Goal: Task Accomplishment & Management: Manage account settings

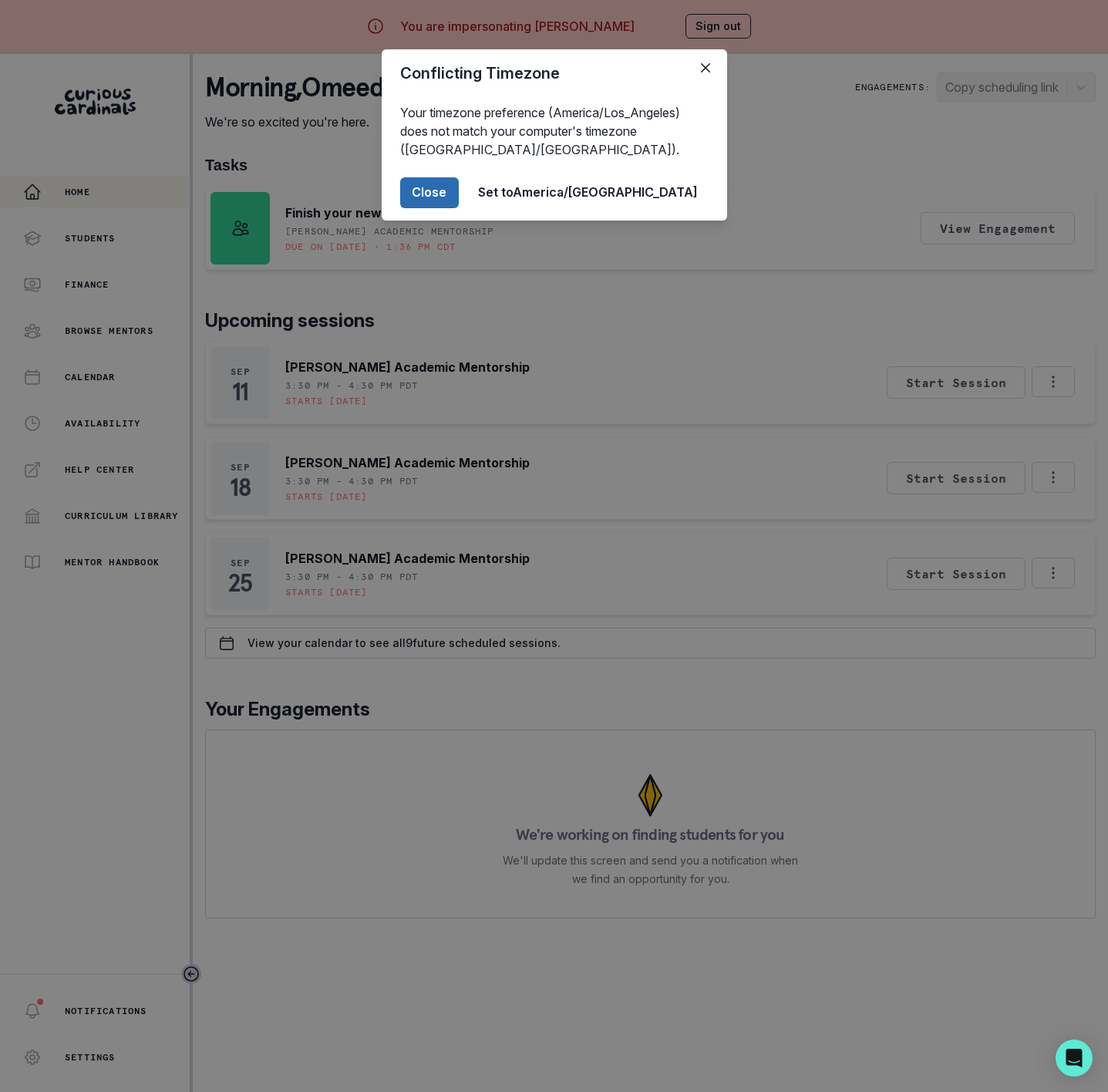
click at [459, 195] on button "Close" at bounding box center [429, 193] width 58 height 31
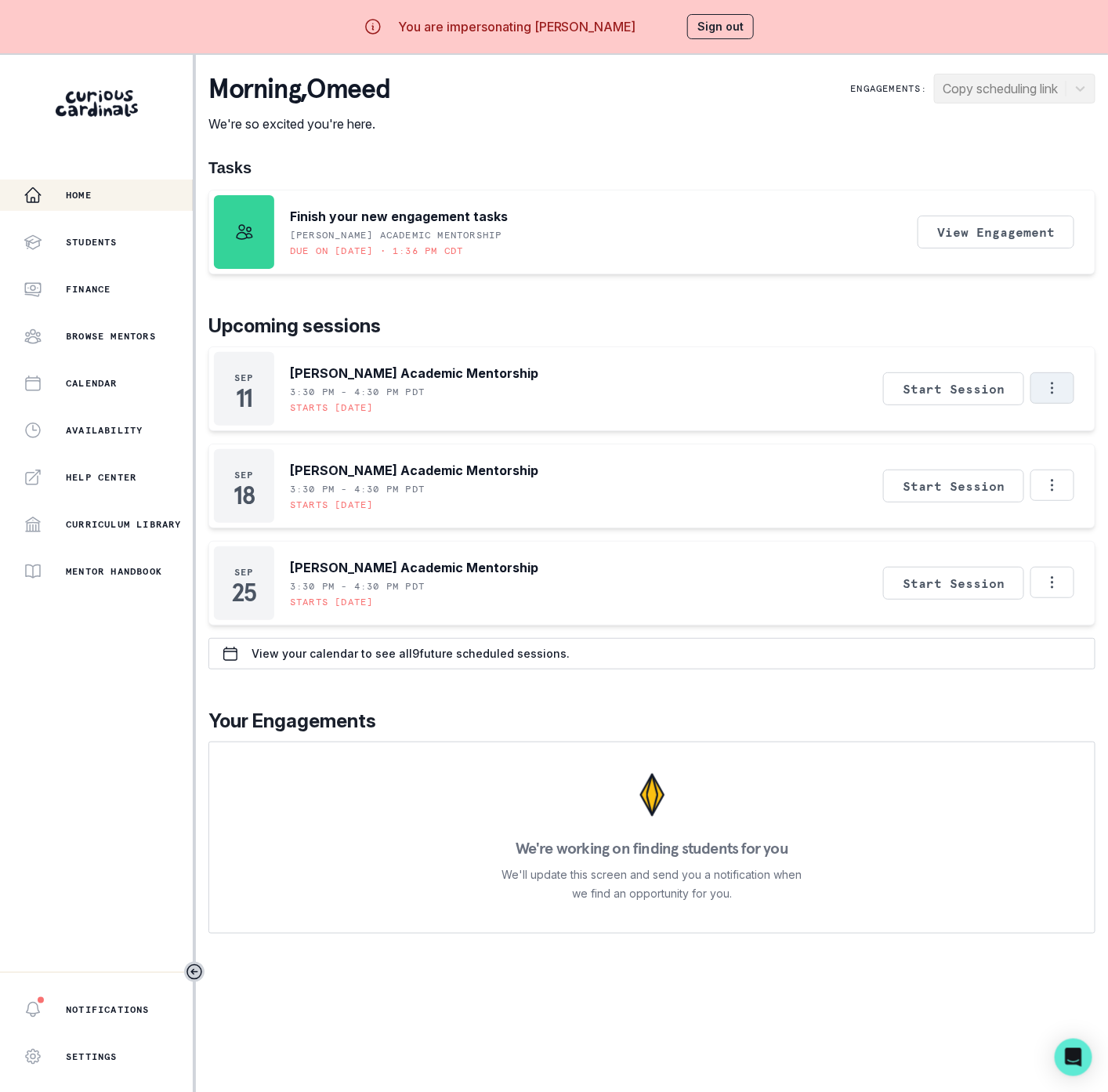
click at [1061, 391] on icon "Options" at bounding box center [1052, 387] width 17 height 17
click at [990, 485] on button "Cancel Session" at bounding box center [1004, 488] width 174 height 28
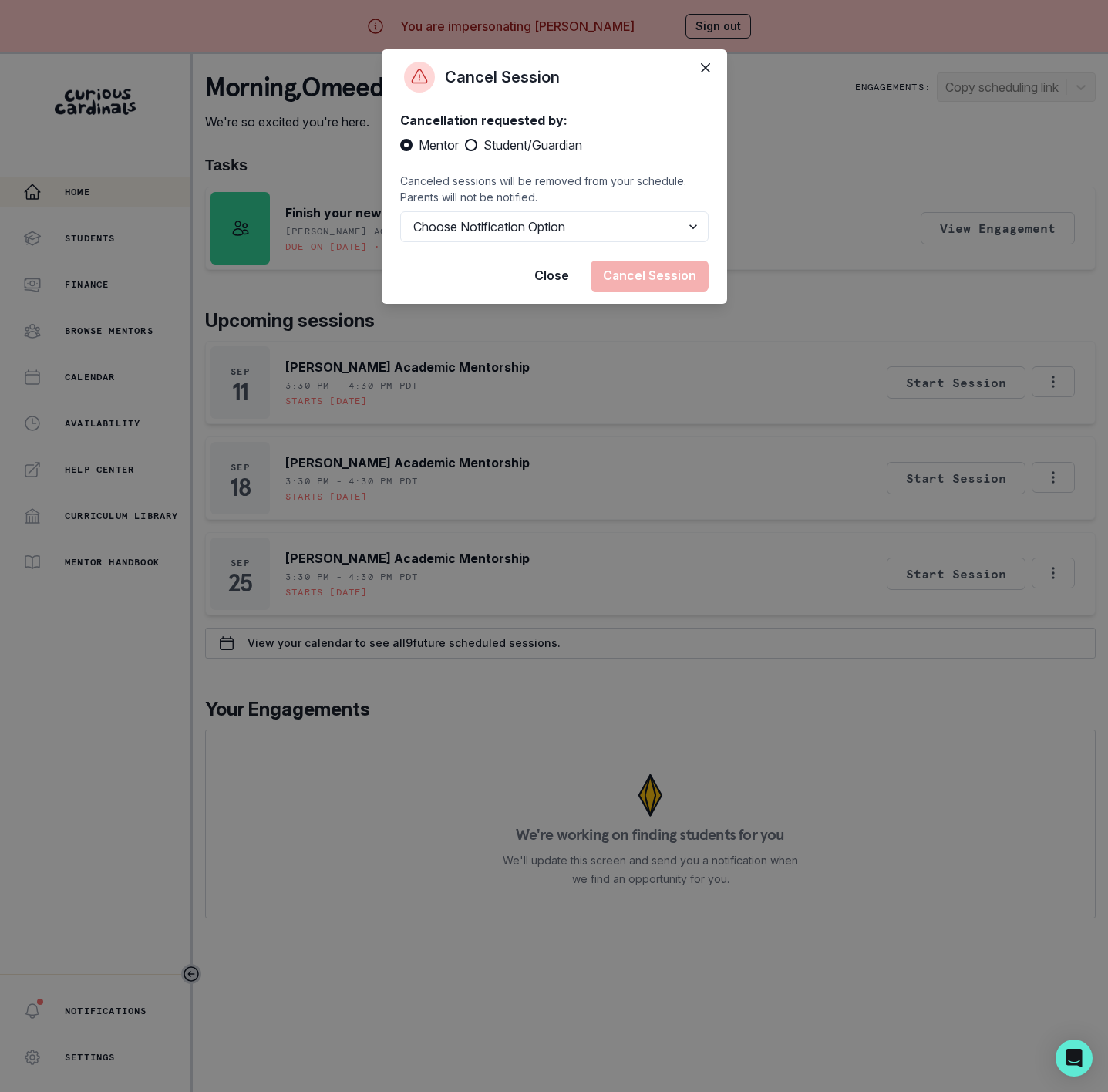
click at [474, 146] on span at bounding box center [471, 145] width 12 height 12
click at [465, 146] on input "Student/Guardian" at bounding box center [464, 145] width 1 height 1
radio input "true"
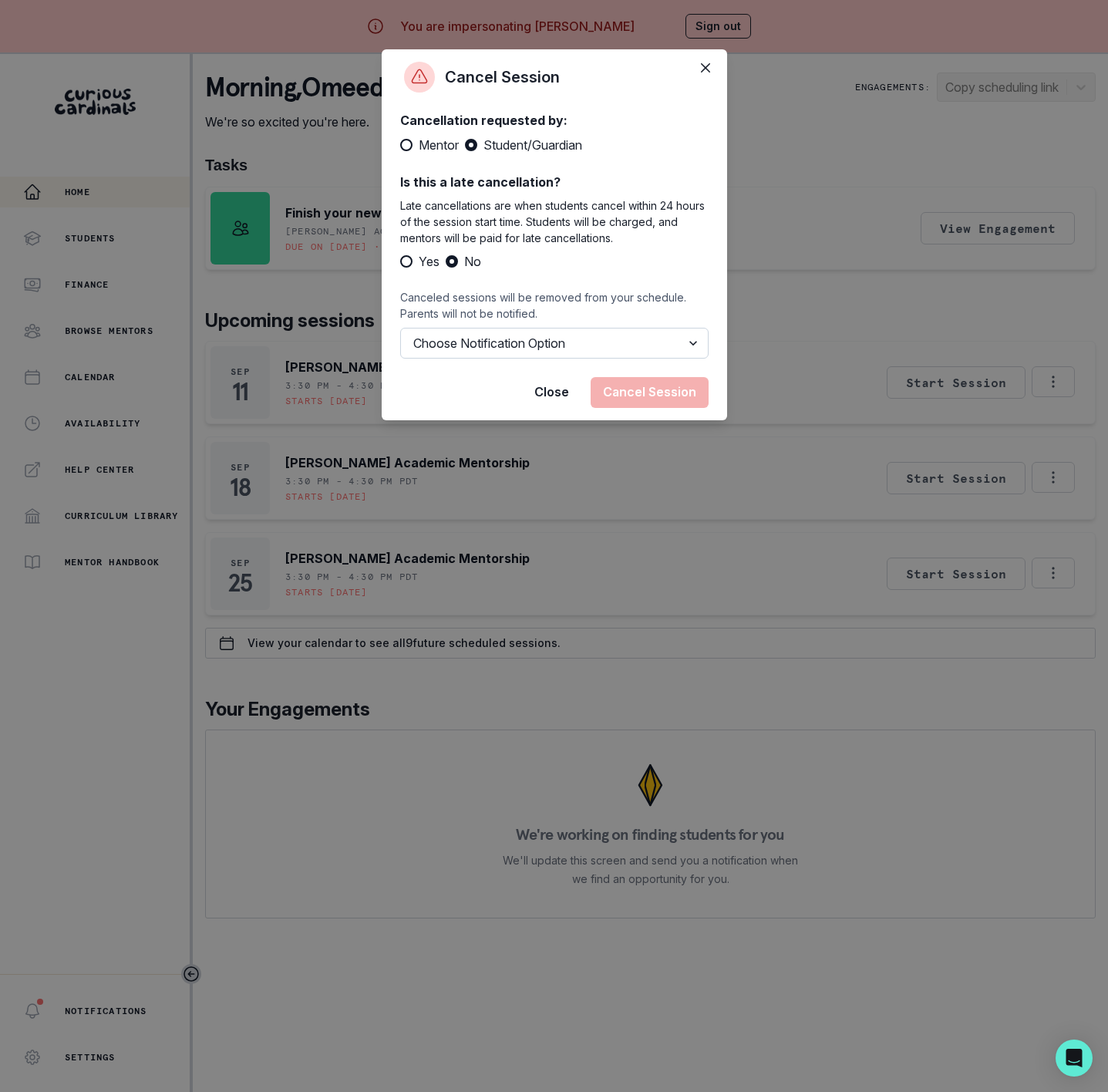
click at [450, 343] on select "Choose Notification Option Notify Family Do Not Notify Family" at bounding box center [554, 343] width 308 height 31
select select "option2"
click at [400, 328] on select "Choose Notification Option Notify Family Do Not Notify Family" at bounding box center [554, 343] width 308 height 31
click at [648, 392] on button "Cancel Session" at bounding box center [649, 392] width 118 height 31
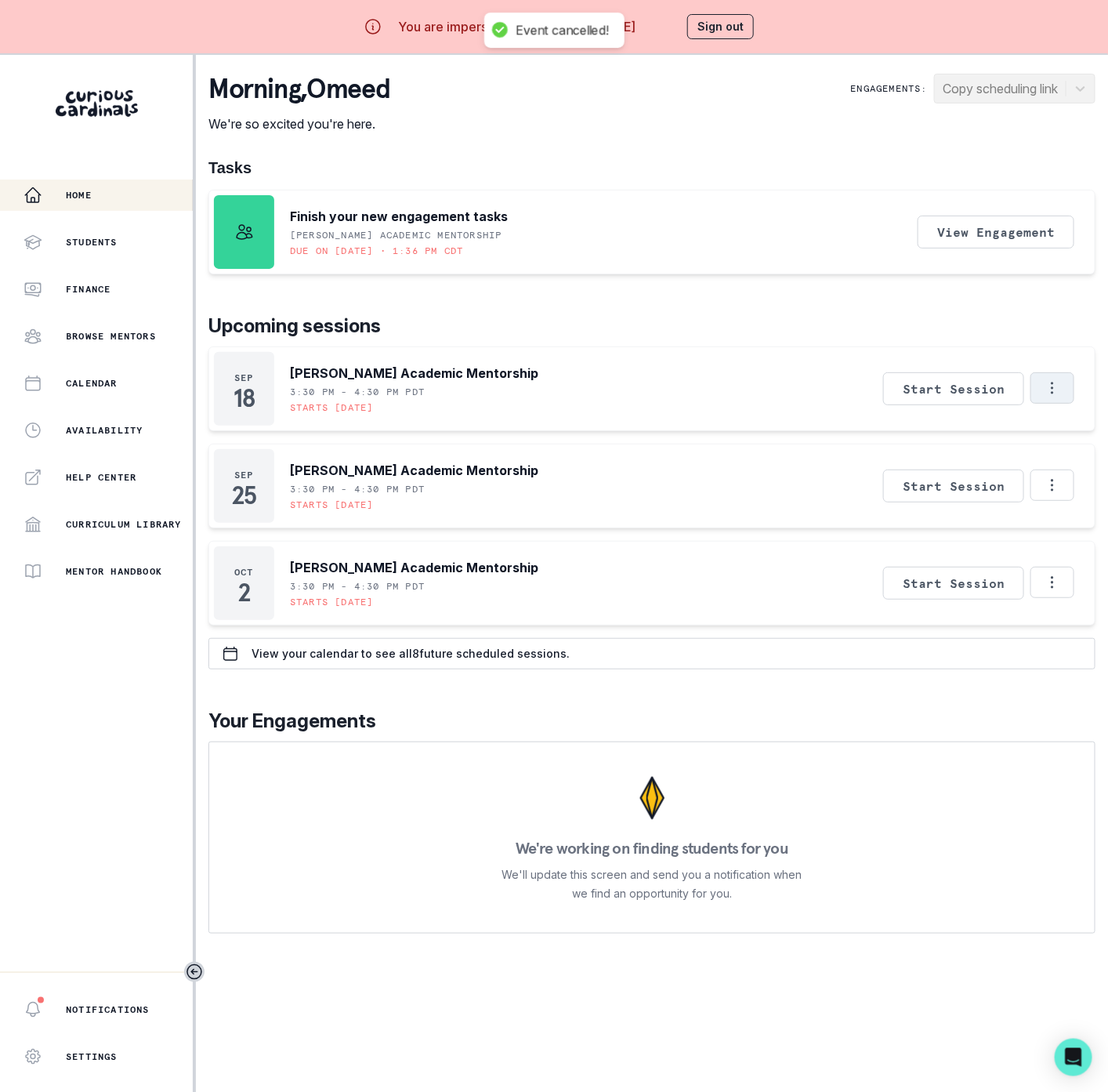
click at [1061, 381] on icon "Options" at bounding box center [1052, 387] width 17 height 17
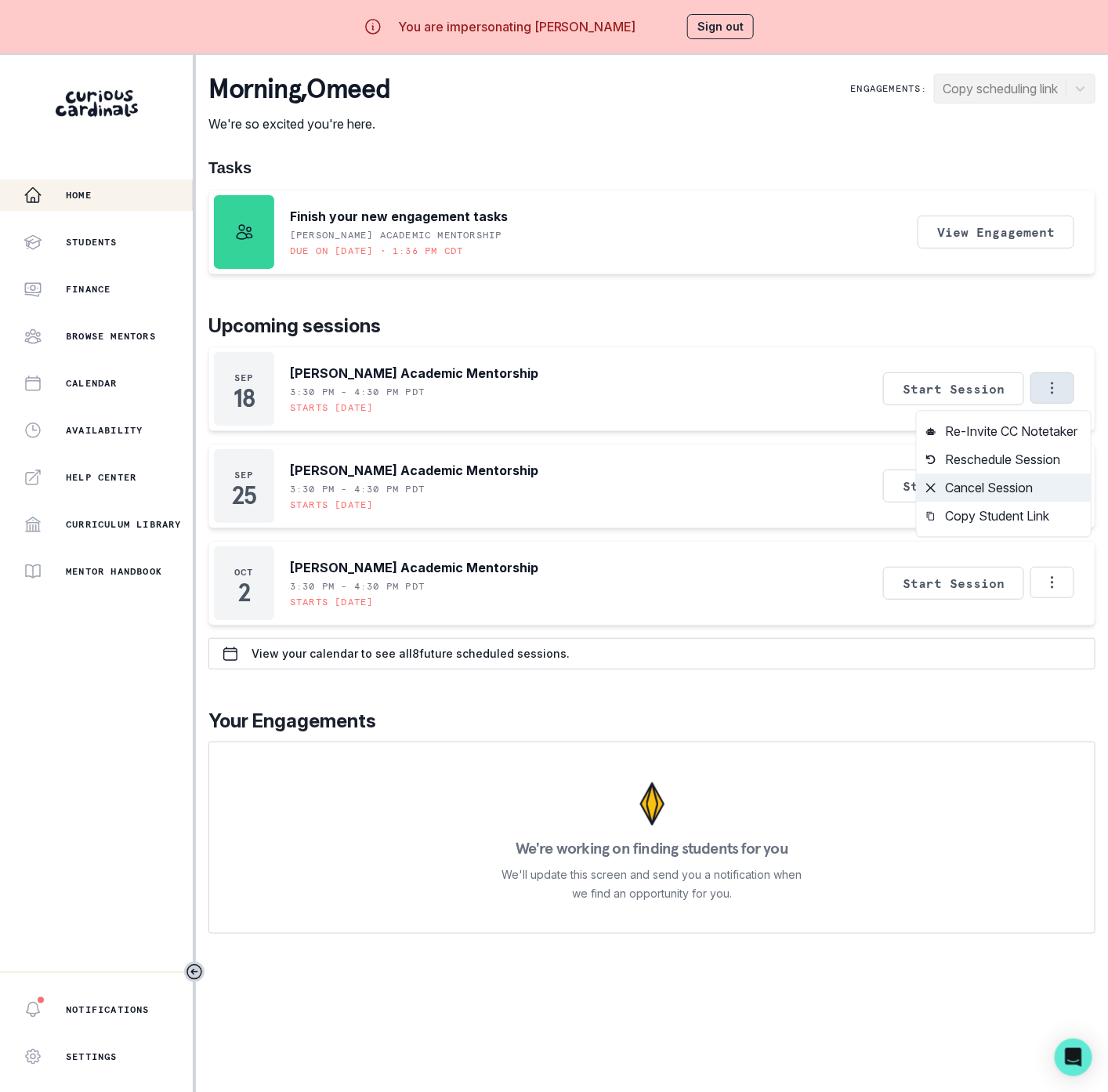
click at [986, 488] on button "Cancel Session" at bounding box center [1004, 488] width 174 height 28
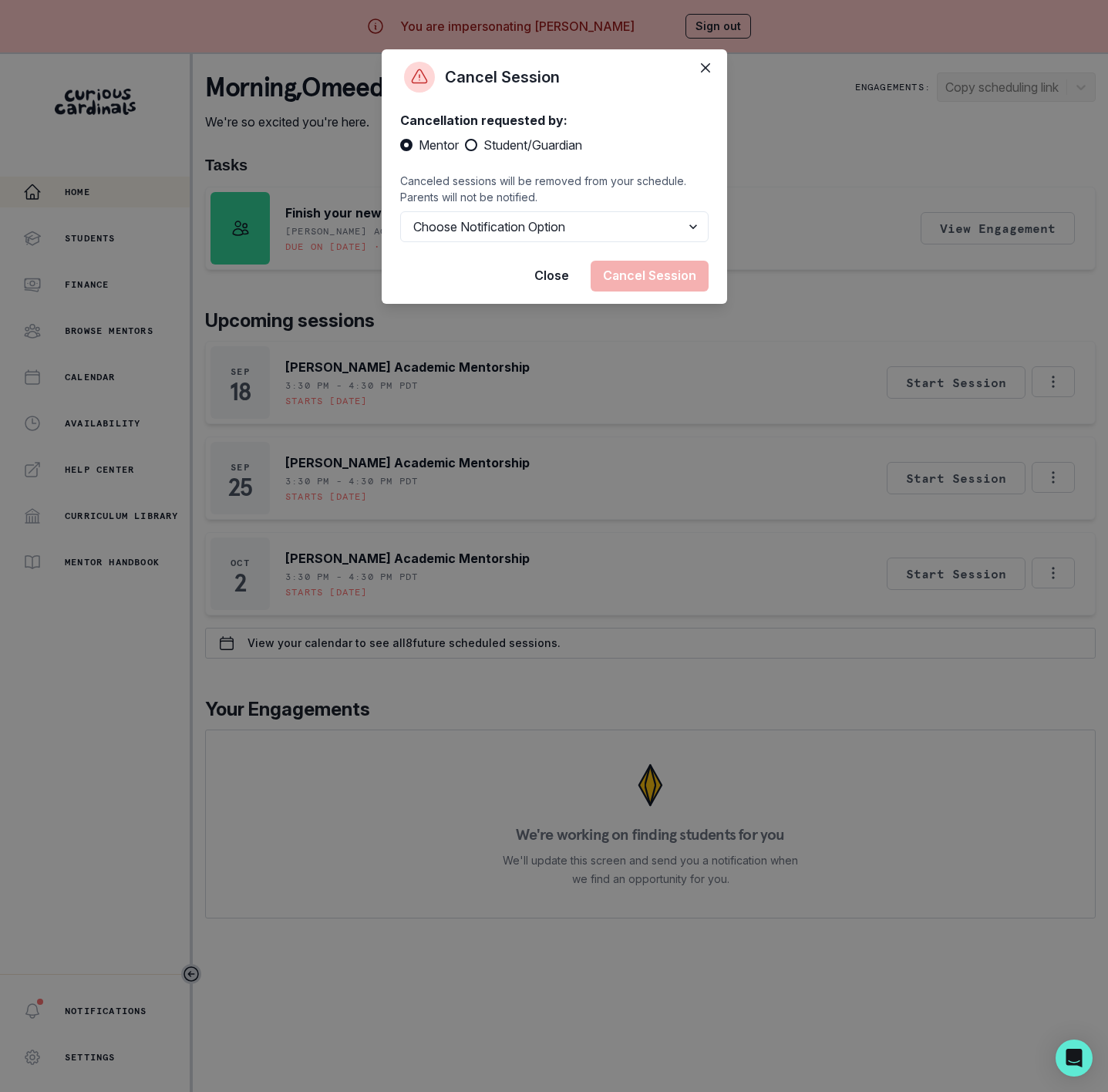
click at [514, 146] on span "Student/Guardian" at bounding box center [533, 145] width 99 height 19
click at [465, 146] on input "Student/Guardian" at bounding box center [464, 145] width 1 height 1
radio input "true"
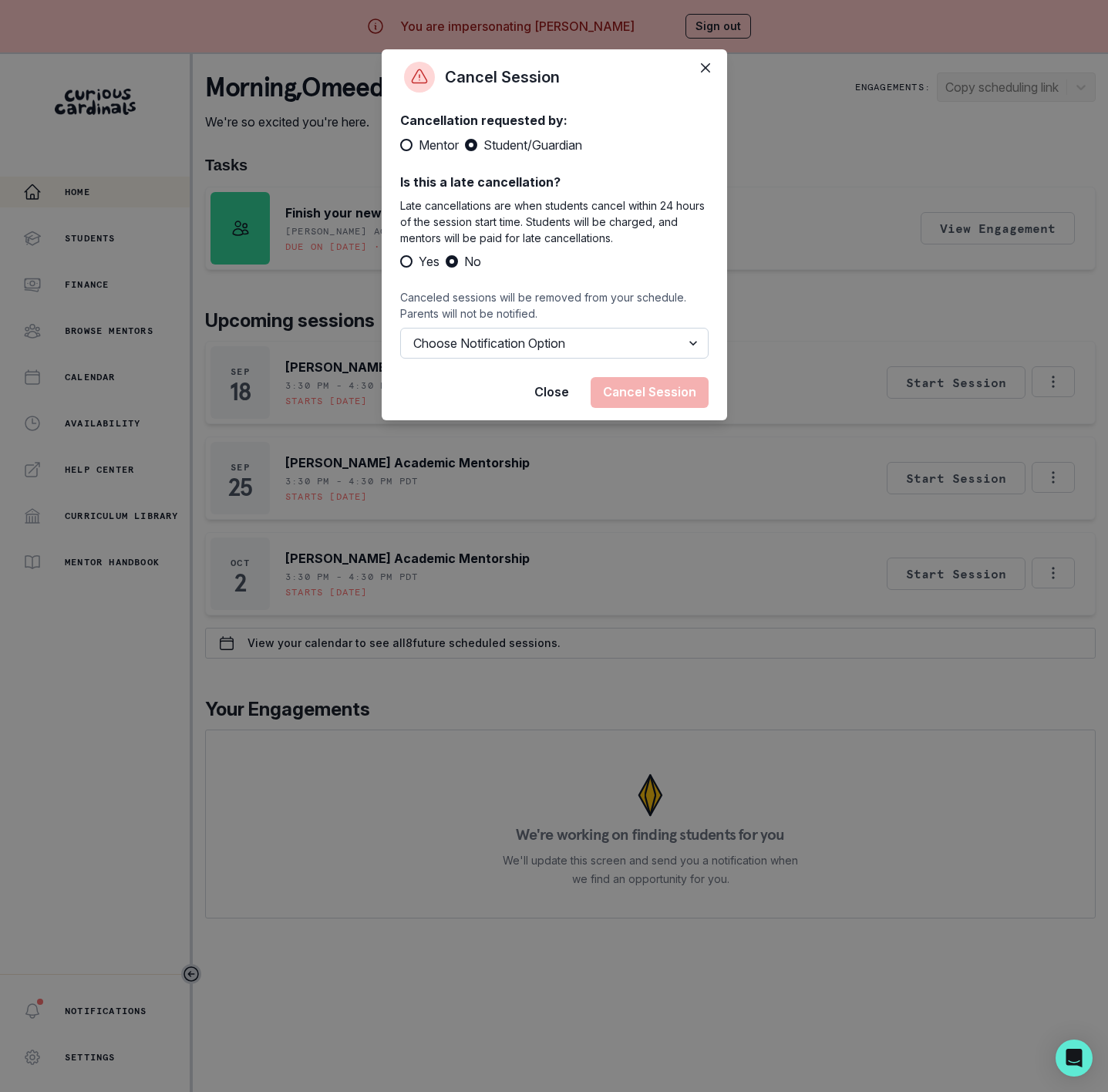
drag, startPoint x: 629, startPoint y: 345, endPoint x: 628, endPoint y: 356, distance: 11.0
click at [629, 345] on select "Choose Notification Option Notify Family Do Not Notify Family" at bounding box center [554, 343] width 308 height 31
select select "option2"
click at [400, 328] on select "Choose Notification Option Notify Family Do Not Notify Family" at bounding box center [554, 343] width 308 height 31
click at [662, 387] on button "Cancel Session" at bounding box center [649, 392] width 118 height 31
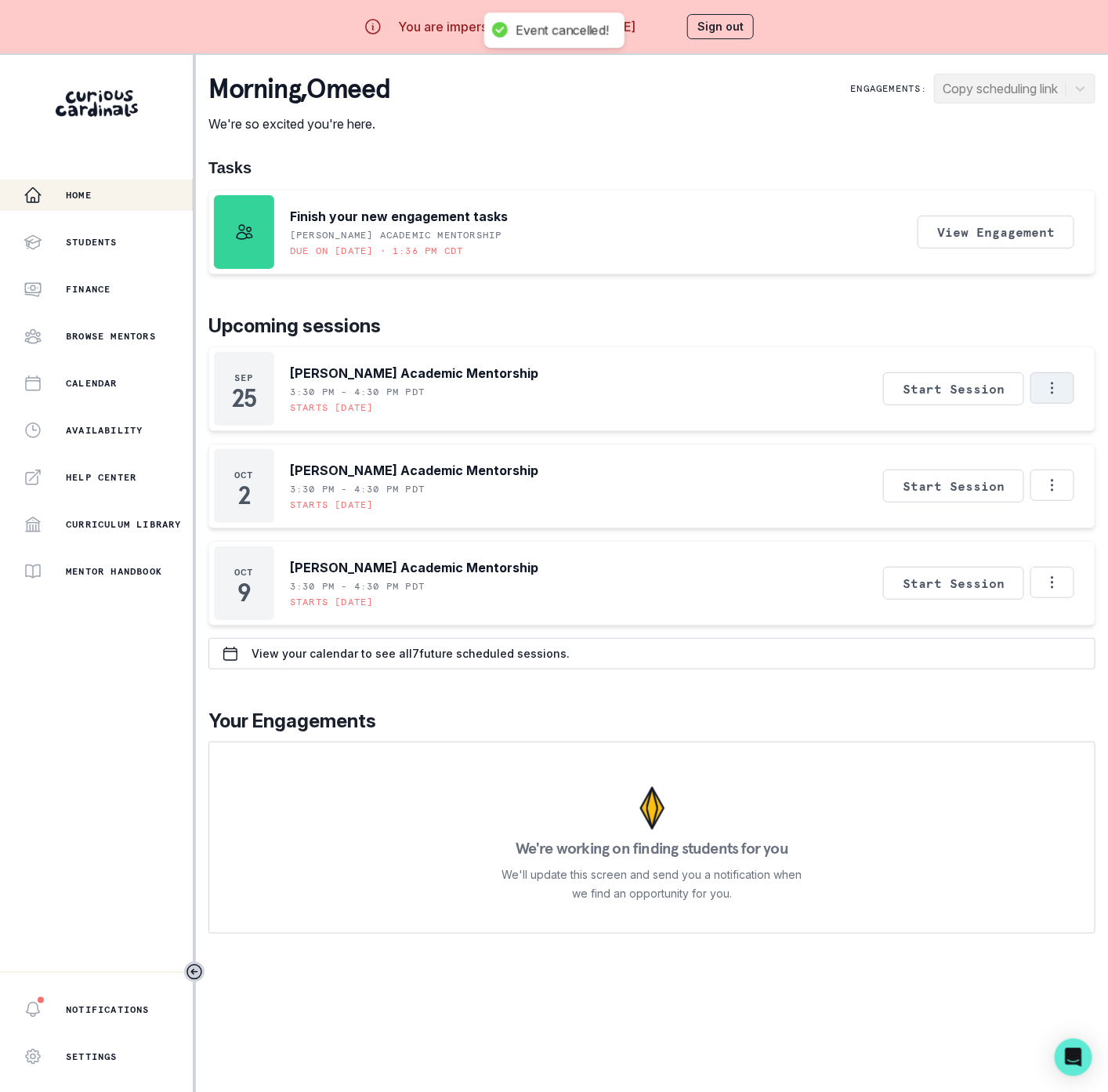
click at [1061, 386] on icon "Options" at bounding box center [1052, 387] width 17 height 17
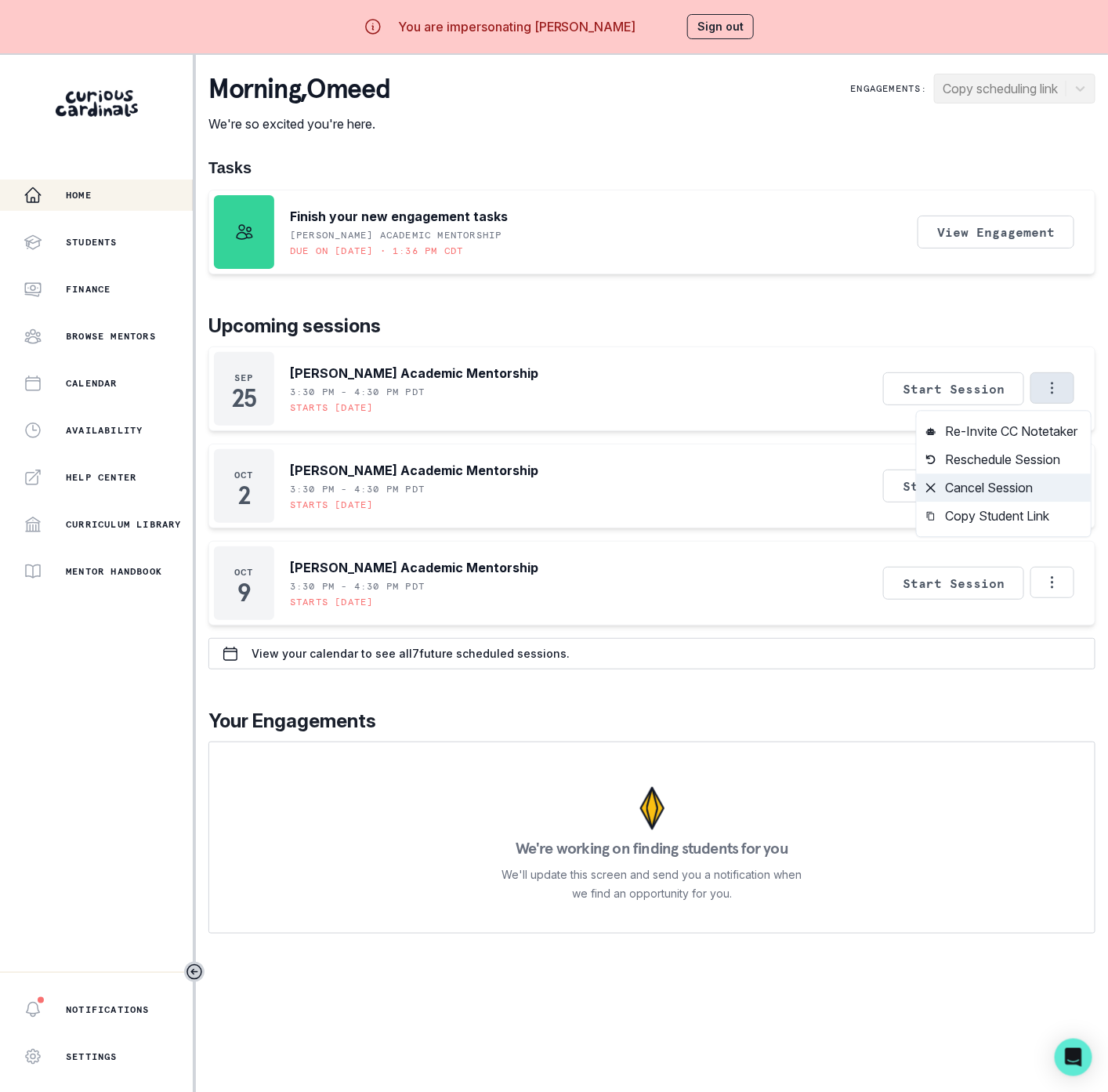
click at [974, 489] on button "Cancel Session" at bounding box center [1004, 488] width 174 height 28
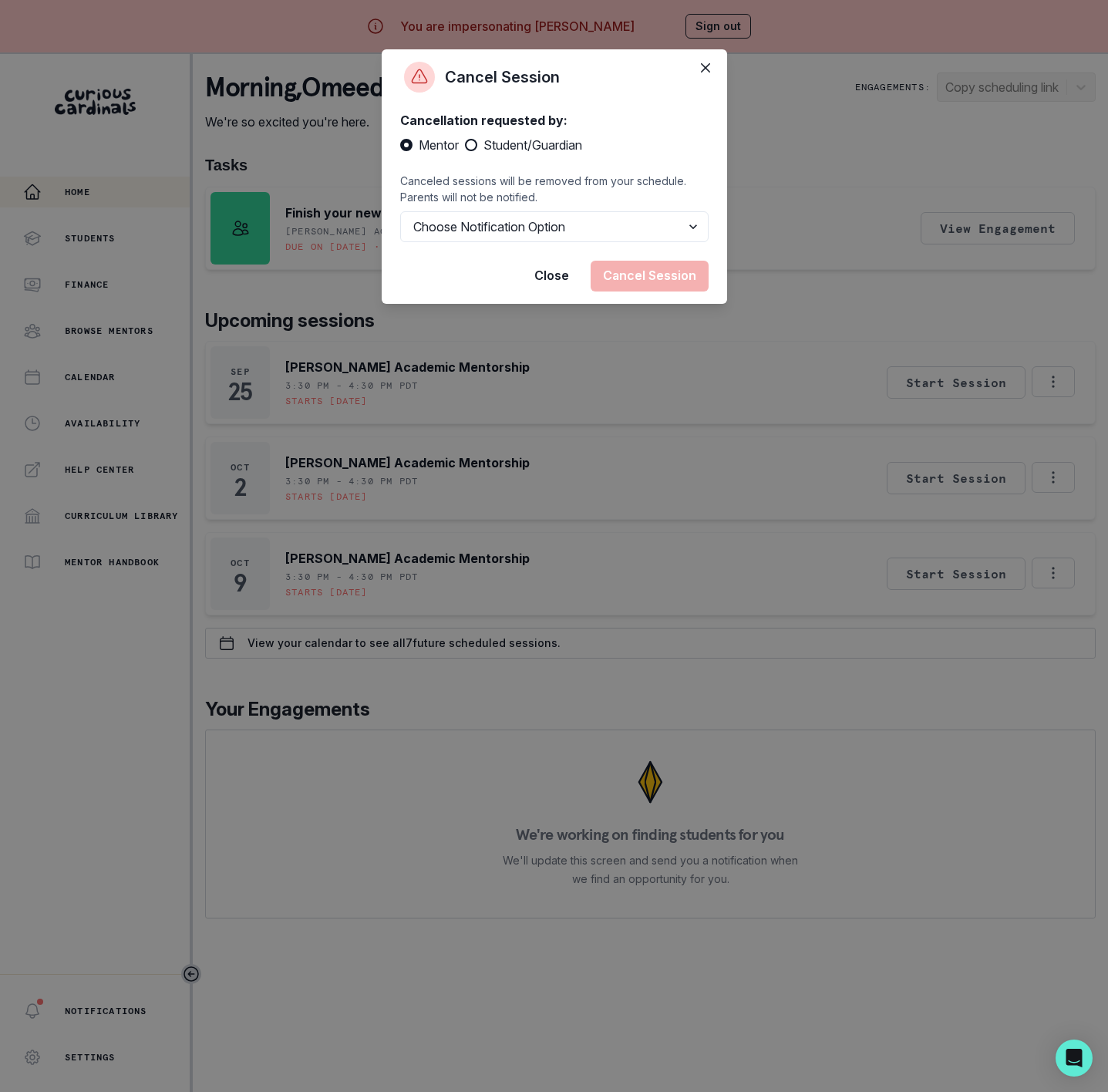
click at [472, 140] on span at bounding box center [471, 145] width 12 height 12
click at [465, 145] on input "Student/Guardian" at bounding box center [464, 145] width 1 height 1
radio input "true"
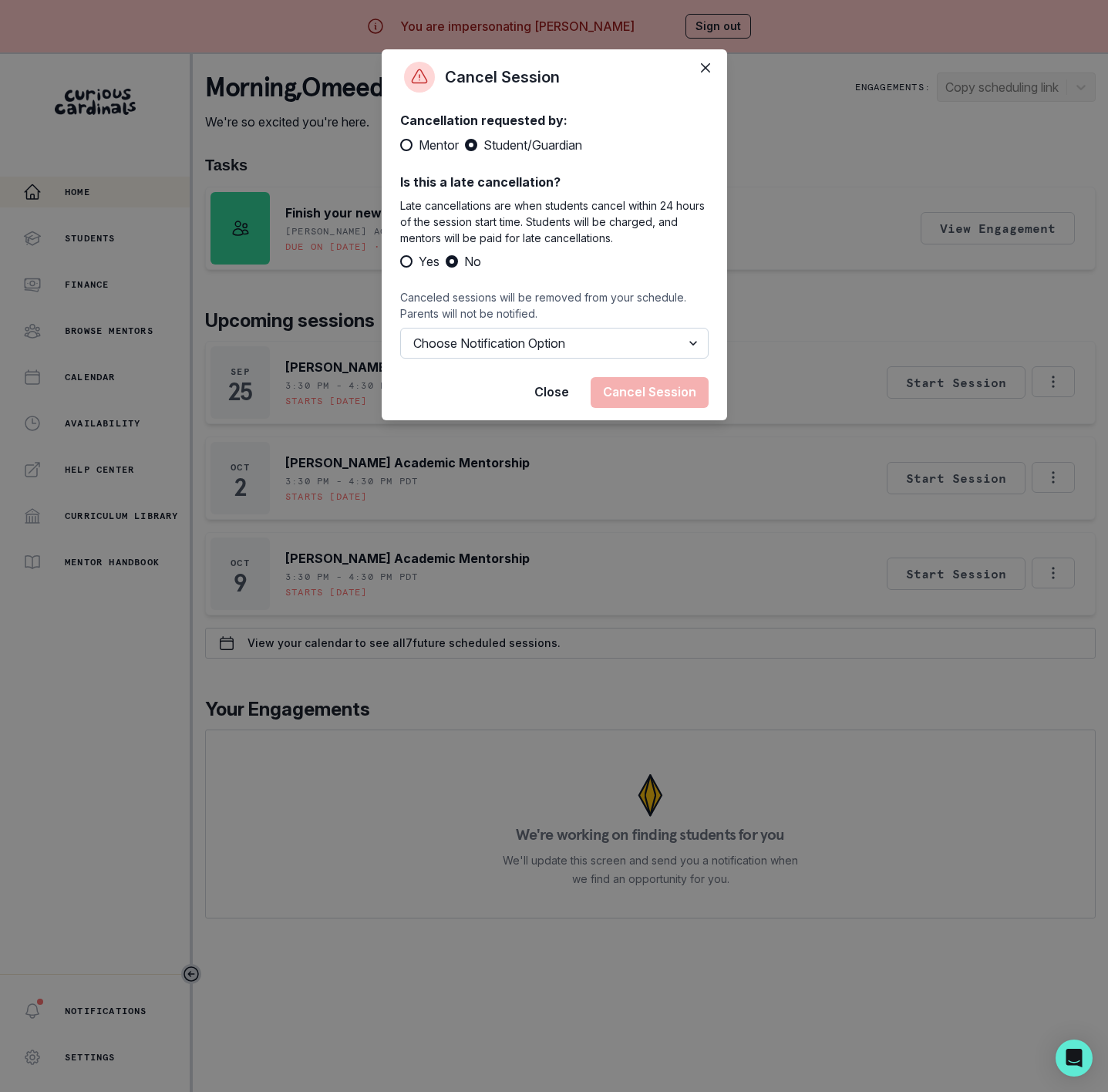
click at [466, 348] on select "Choose Notification Option Notify Family Do Not Notify Family" at bounding box center [554, 343] width 308 height 31
select select "option2"
click at [400, 328] on select "Choose Notification Option Notify Family Do Not Notify Family" at bounding box center [554, 343] width 308 height 31
click at [669, 383] on button "Cancel Session" at bounding box center [649, 392] width 118 height 31
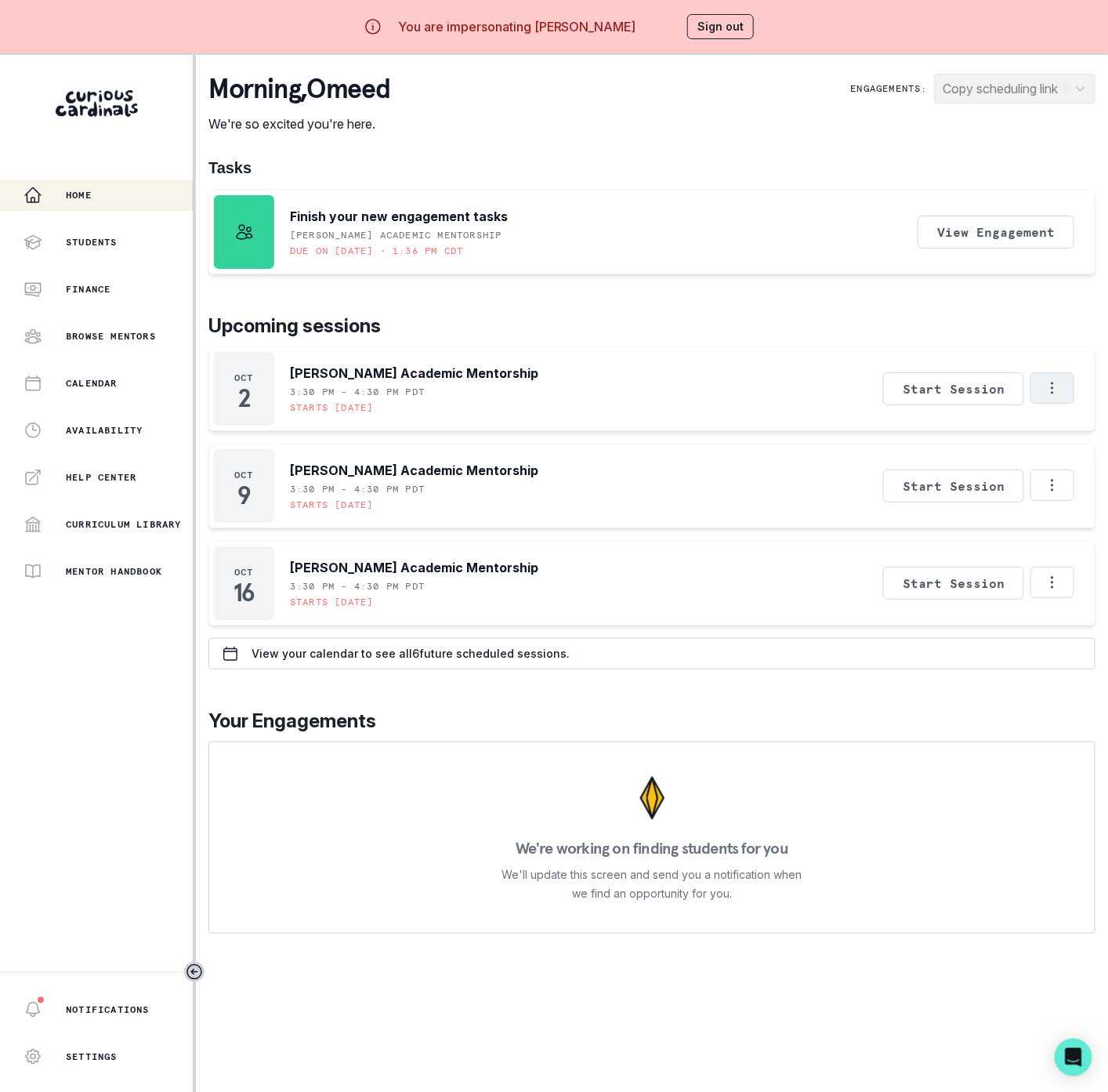
click at [1074, 391] on button "Options" at bounding box center [1052, 388] width 44 height 31
click at [957, 493] on button "Cancel Session" at bounding box center [1004, 488] width 174 height 28
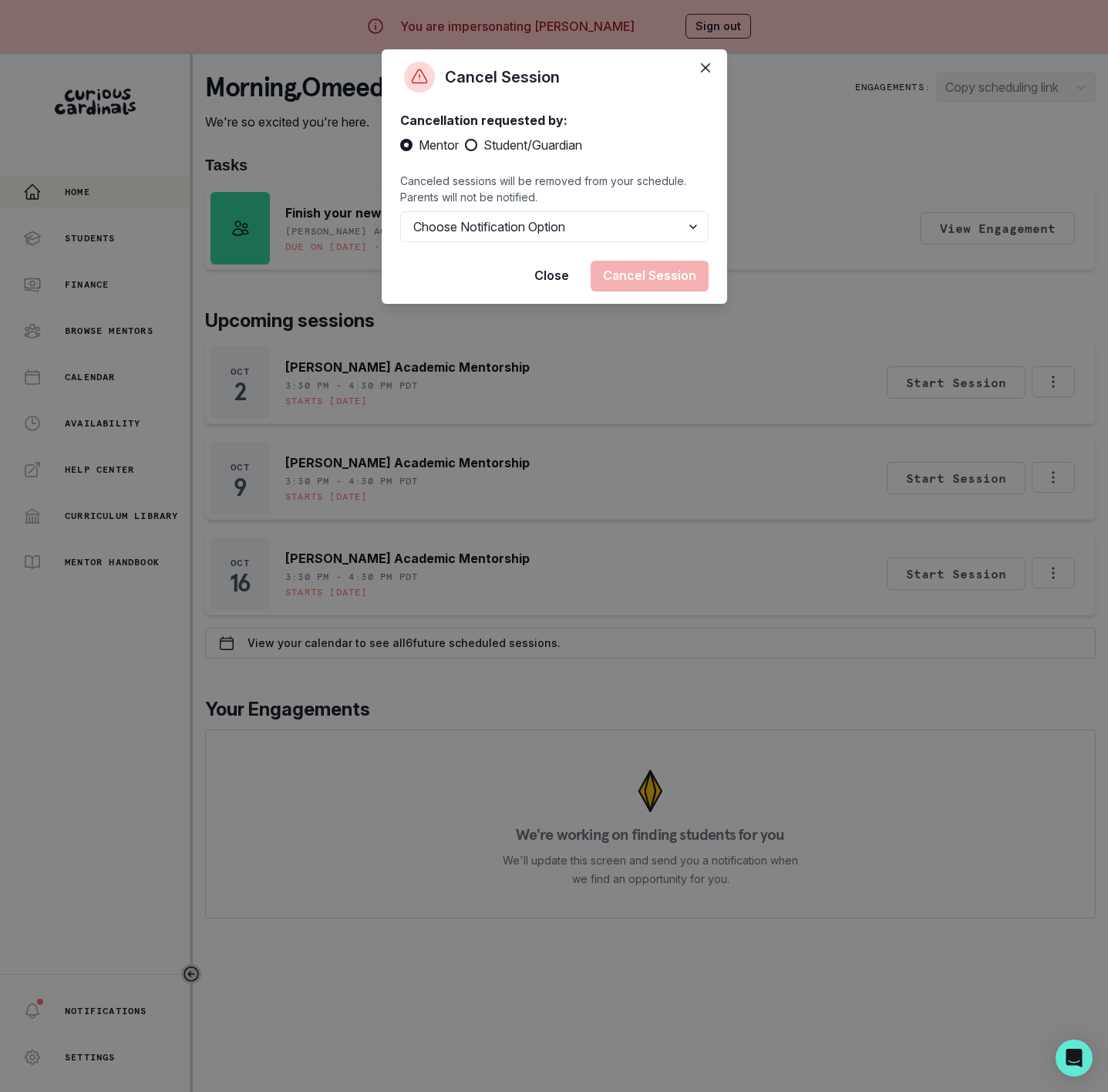
click at [527, 146] on span "Student/Guardian" at bounding box center [533, 145] width 99 height 19
click at [465, 146] on input "Student/Guardian" at bounding box center [464, 145] width 1 height 1
radio input "true"
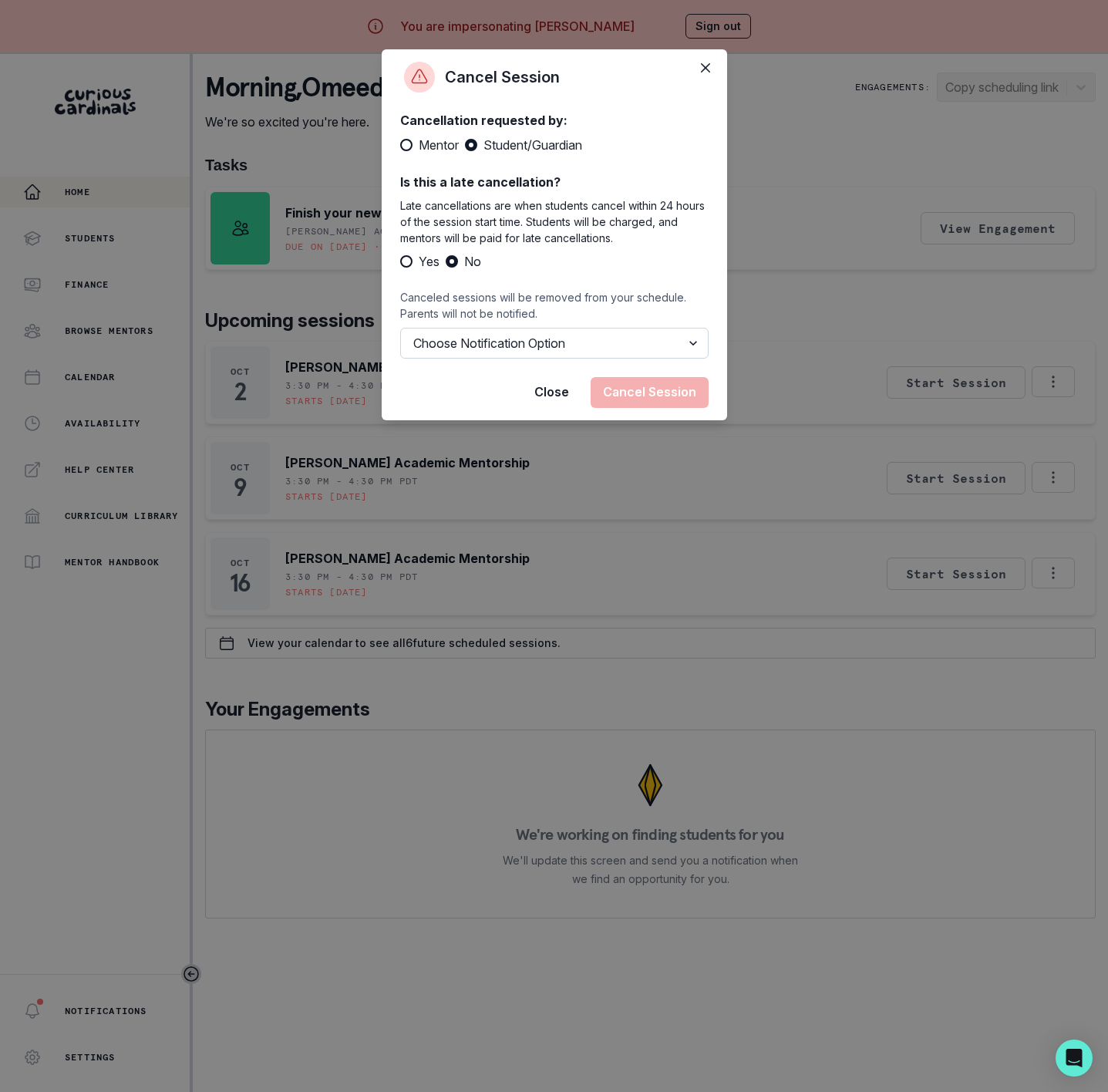
click at [490, 350] on select "Choose Notification Option Notify Family Do Not Notify Family" at bounding box center [554, 343] width 308 height 31
select select "option2"
click at [400, 328] on select "Choose Notification Option Notify Family Do Not Notify Family" at bounding box center [554, 343] width 308 height 31
click at [614, 387] on button "Cancel Session" at bounding box center [649, 392] width 118 height 31
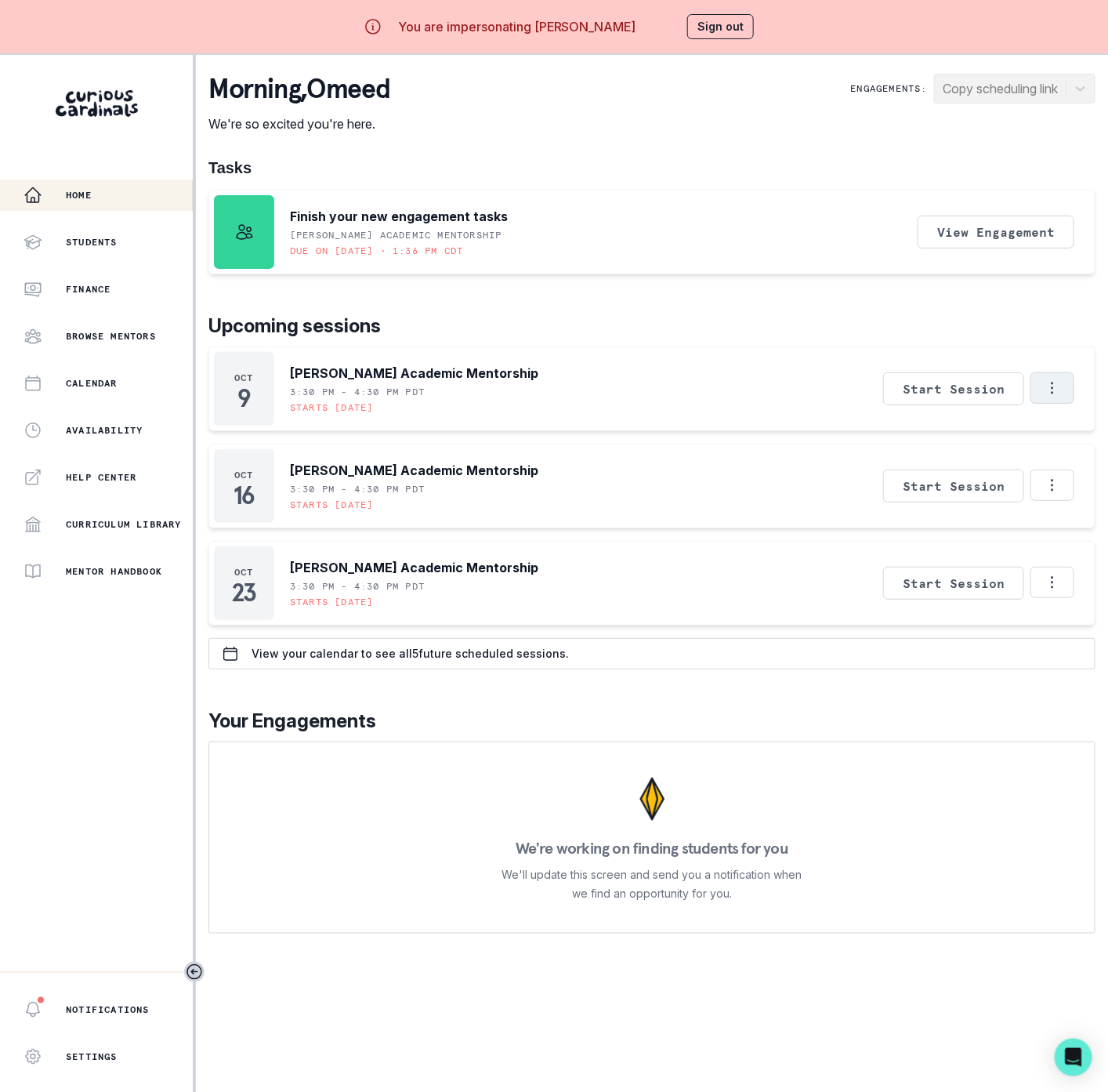
click at [1074, 386] on button "Options" at bounding box center [1052, 388] width 44 height 31
click at [1002, 482] on button "Cancel Session" at bounding box center [1004, 488] width 174 height 28
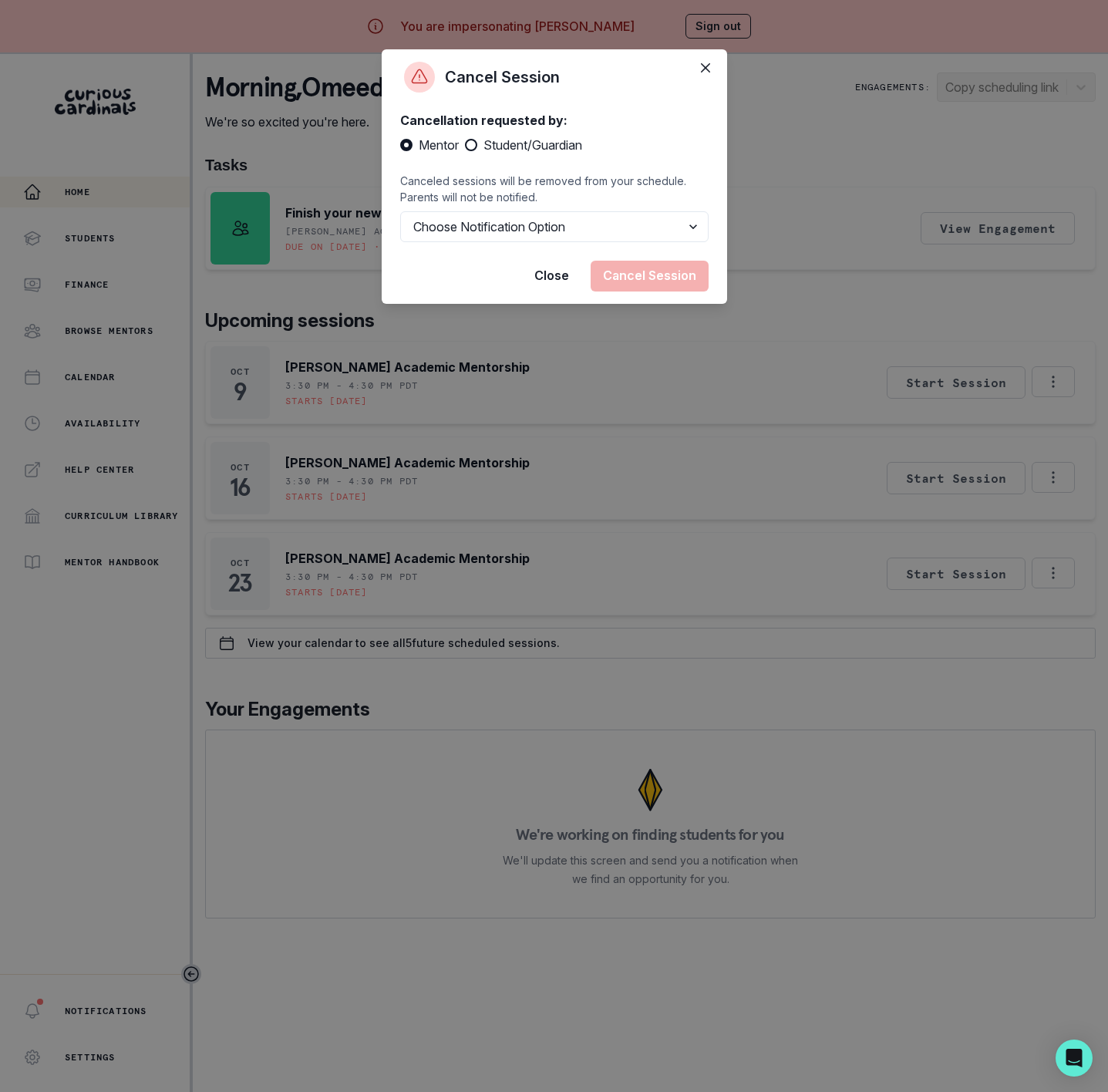
click at [490, 148] on span "Student/Guardian" at bounding box center [533, 145] width 99 height 19
click at [465, 146] on input "Student/Guardian" at bounding box center [464, 145] width 1 height 1
radio input "true"
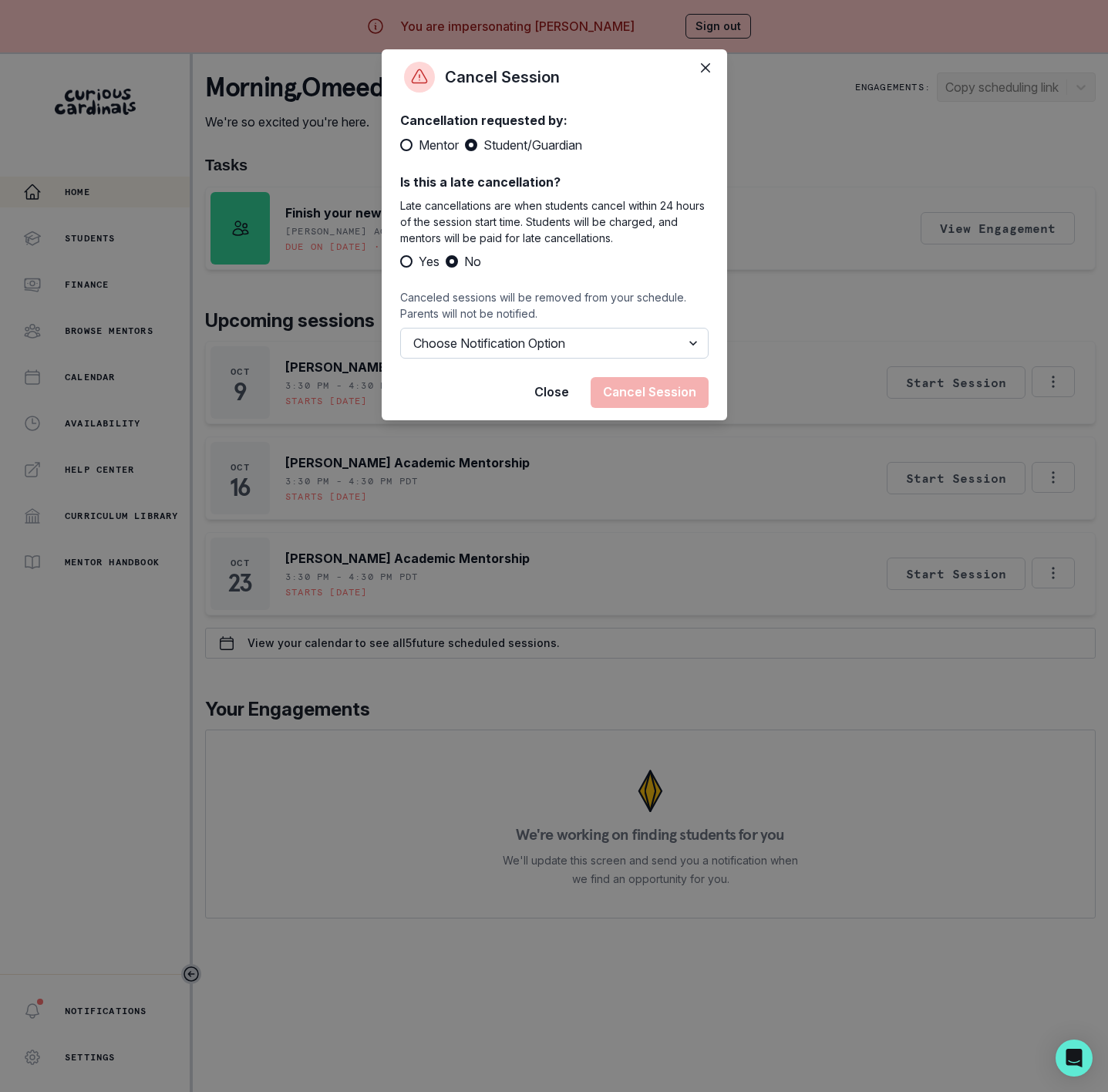
click at [542, 347] on select "Choose Notification Option Notify Family Do Not Notify Family" at bounding box center [554, 343] width 308 height 31
select select "option2"
click at [400, 328] on select "Choose Notification Option Notify Family Do Not Notify Family" at bounding box center [554, 343] width 308 height 31
click at [675, 380] on button "Cancel Session" at bounding box center [649, 392] width 118 height 31
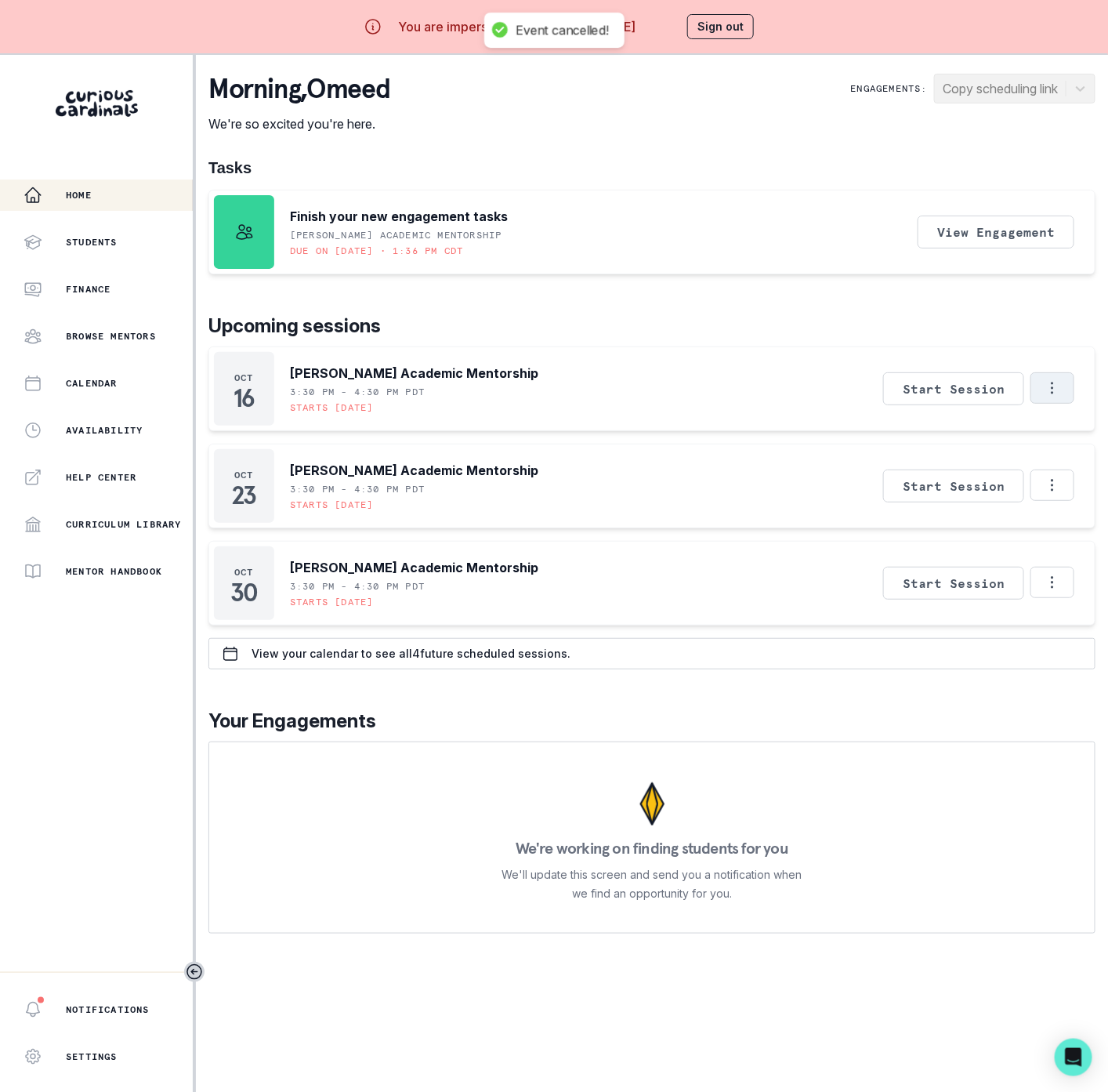
click at [1061, 396] on icon "Options" at bounding box center [1052, 387] width 17 height 17
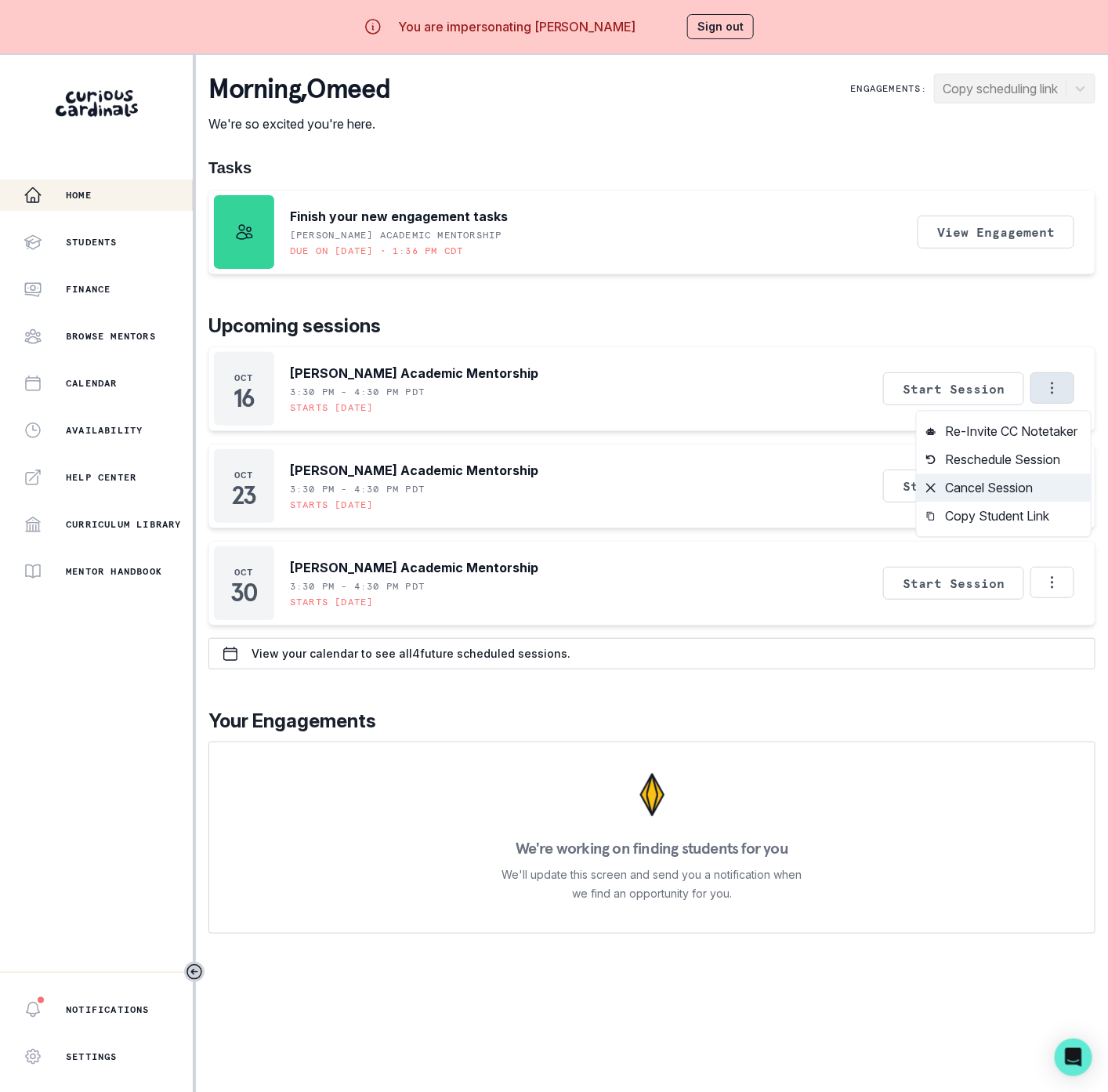
click at [949, 487] on button "Cancel Session" at bounding box center [1004, 488] width 174 height 28
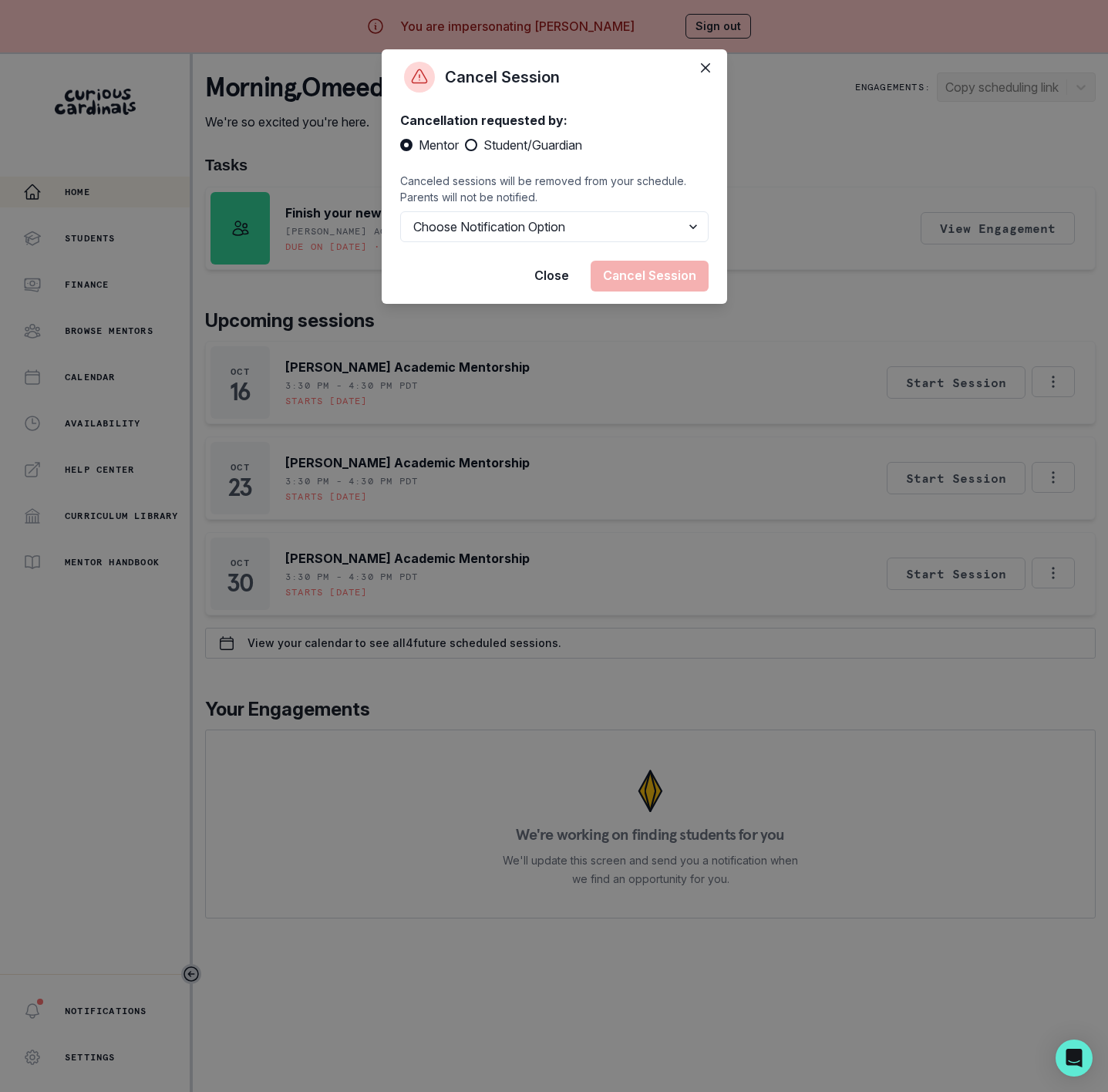
click at [472, 144] on span at bounding box center [471, 145] width 12 height 12
click at [465, 145] on input "Student/Guardian" at bounding box center [464, 145] width 1 height 1
radio input "true"
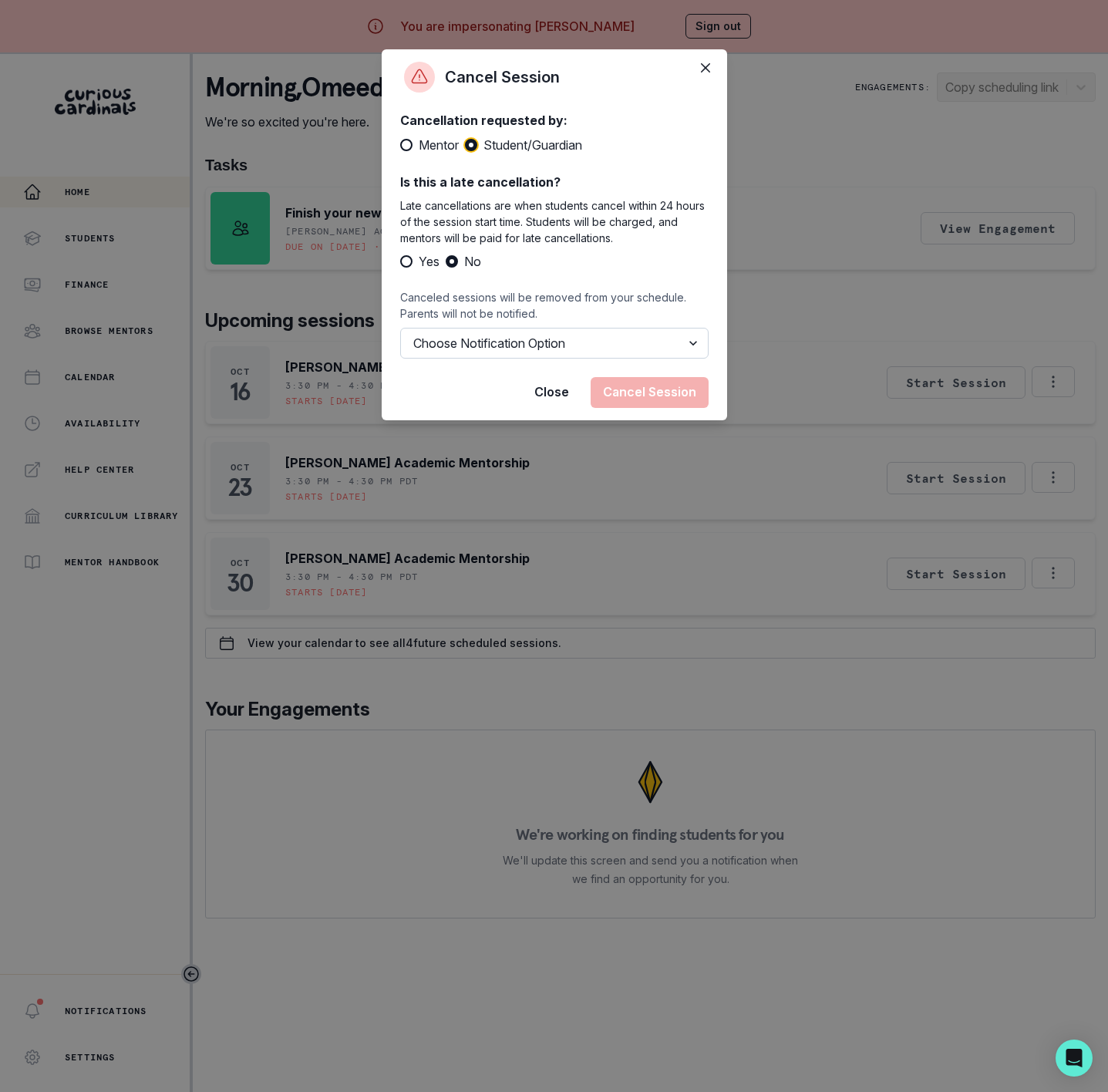
click at [563, 349] on select "Choose Notification Option Notify Family Do Not Notify Family" at bounding box center [554, 343] width 308 height 31
select select "option2"
click at [400, 328] on select "Choose Notification Option Notify Family Do Not Notify Family" at bounding box center [554, 343] width 308 height 31
click at [629, 394] on button "Cancel Session" at bounding box center [649, 392] width 118 height 31
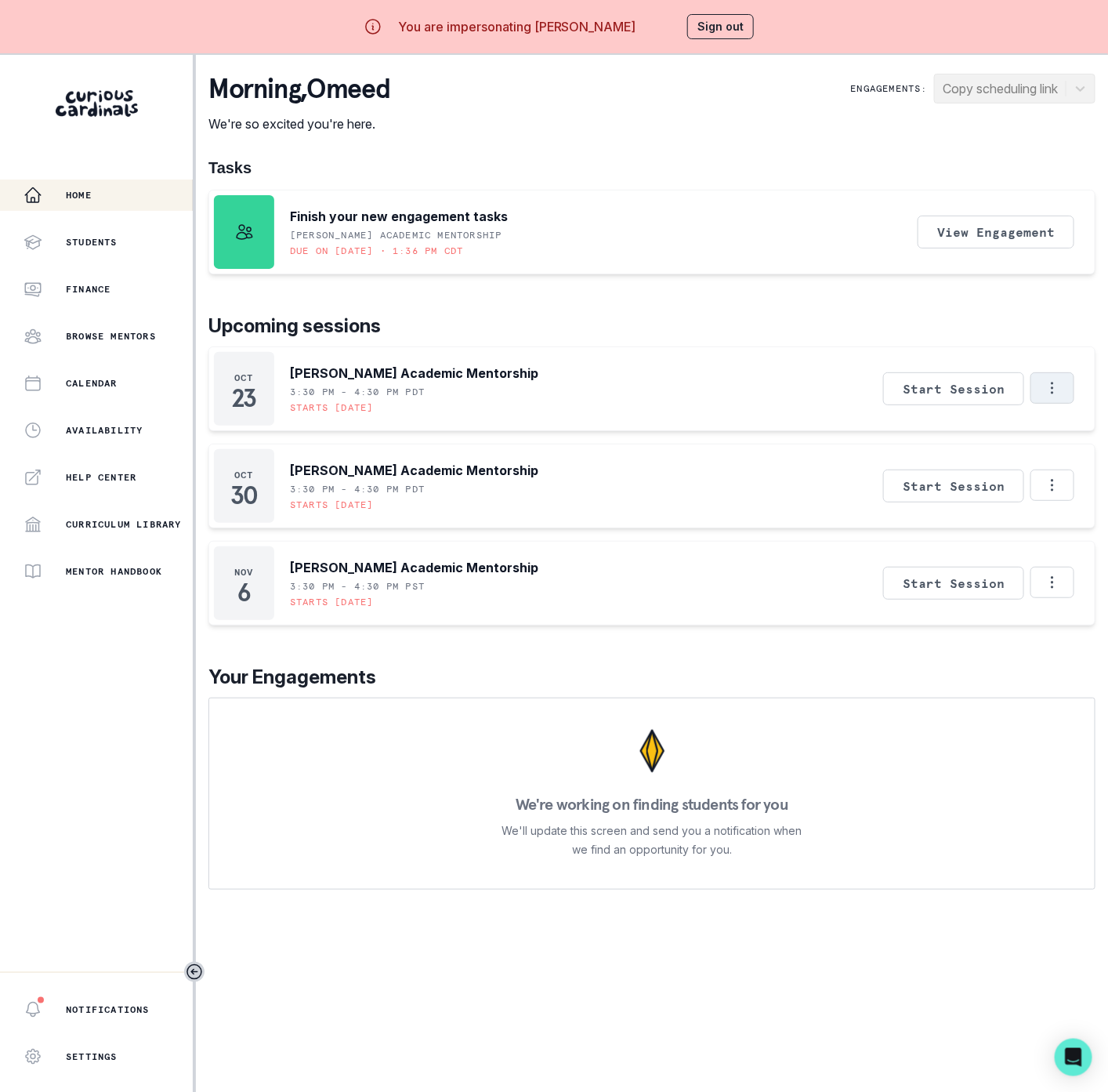
click at [1061, 391] on icon "Options" at bounding box center [1052, 387] width 17 height 17
click at [952, 494] on button "Cancel Session" at bounding box center [1004, 488] width 174 height 28
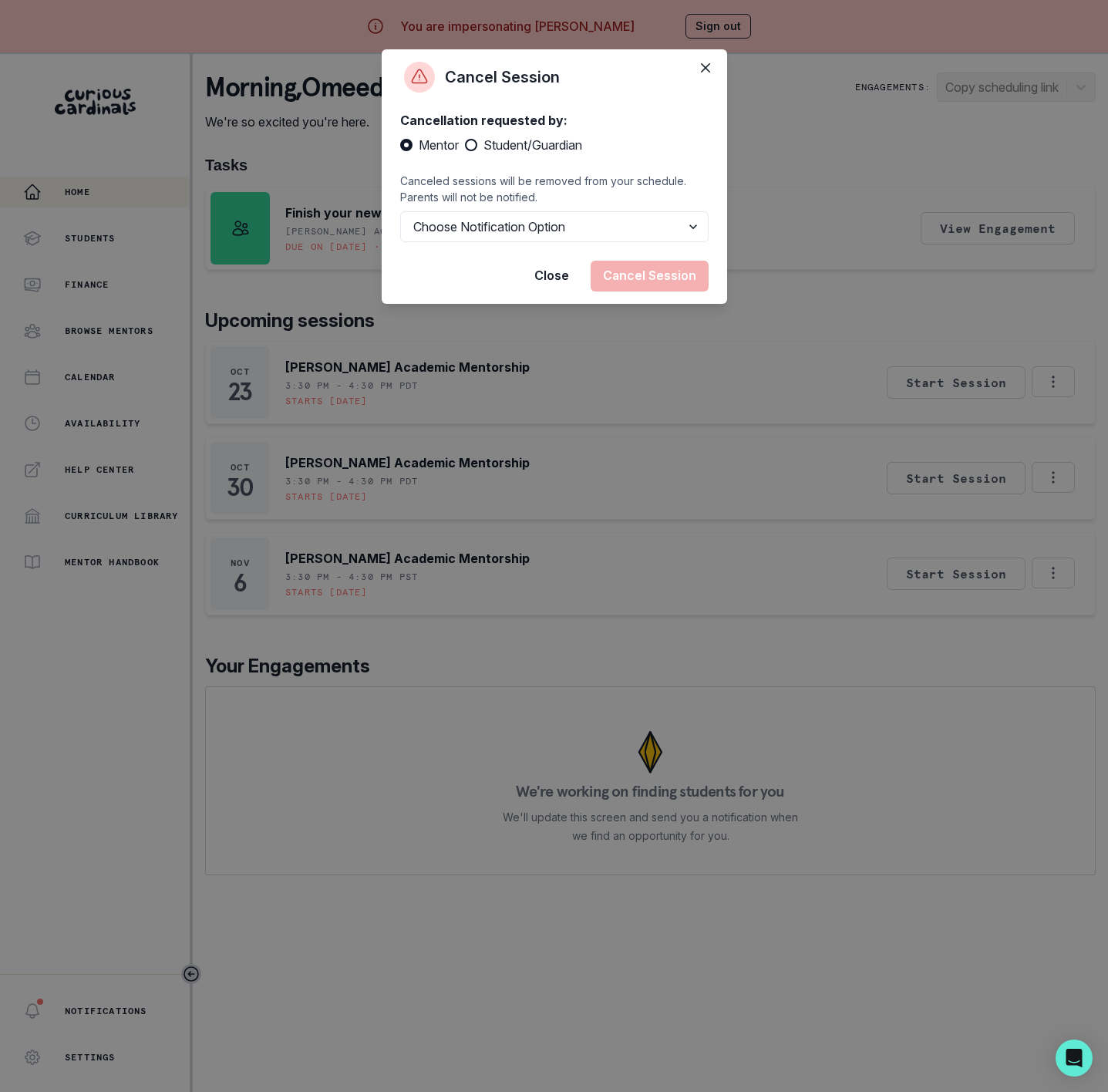
drag, startPoint x: 502, startPoint y: 146, endPoint x: 505, endPoint y: 192, distance: 46.1
click at [502, 148] on span "Student/Guardian" at bounding box center [533, 145] width 99 height 19
click at [465, 146] on input "Student/Guardian" at bounding box center [464, 145] width 1 height 1
radio input "true"
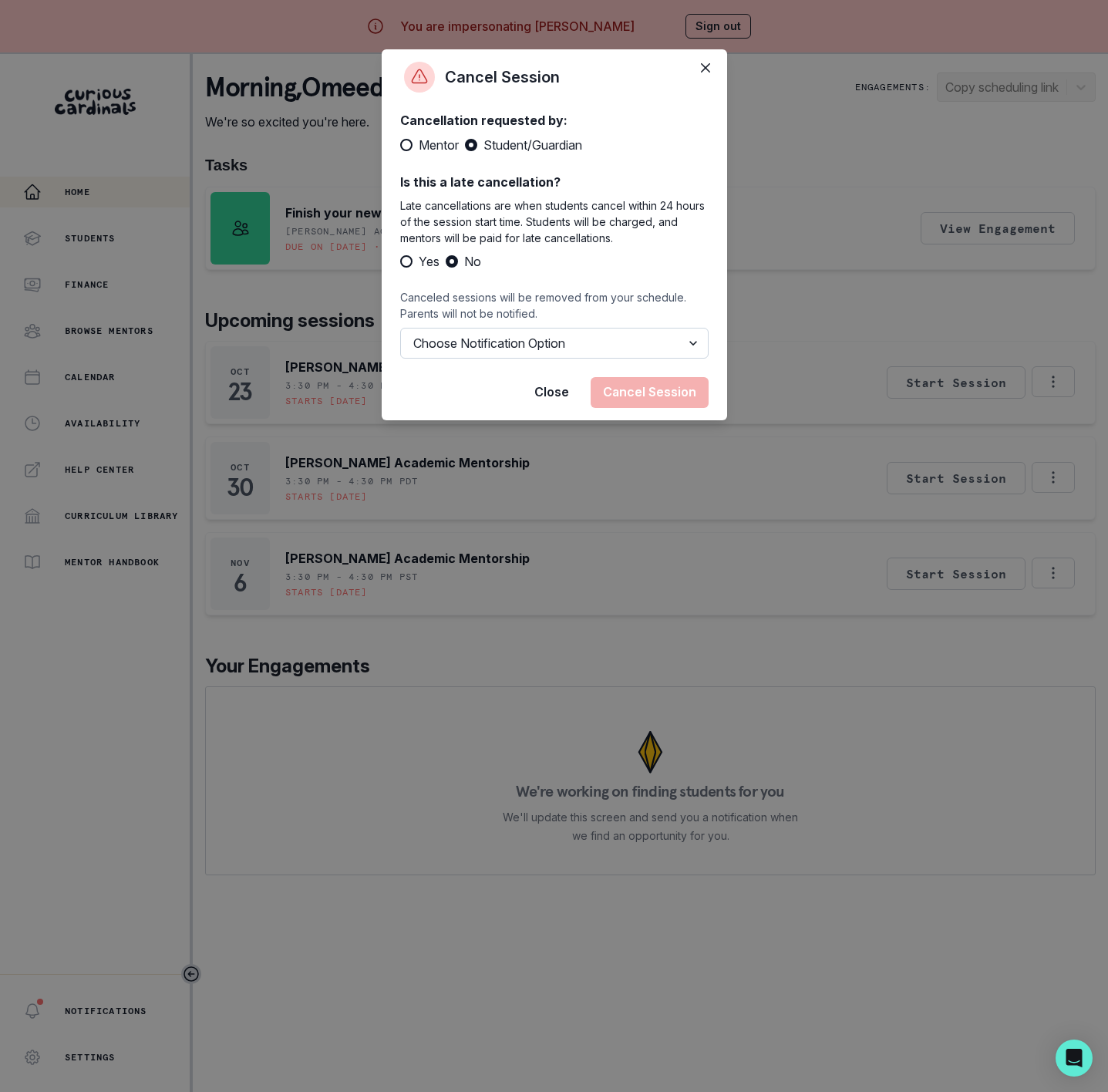
click at [555, 347] on select "Choose Notification Option Notify Family Do Not Notify Family" at bounding box center [554, 343] width 308 height 31
select select "option2"
click at [400, 328] on select "Choose Notification Option Notify Family Do Not Notify Family" at bounding box center [554, 343] width 308 height 31
click at [670, 391] on button "Cancel Session" at bounding box center [649, 392] width 118 height 31
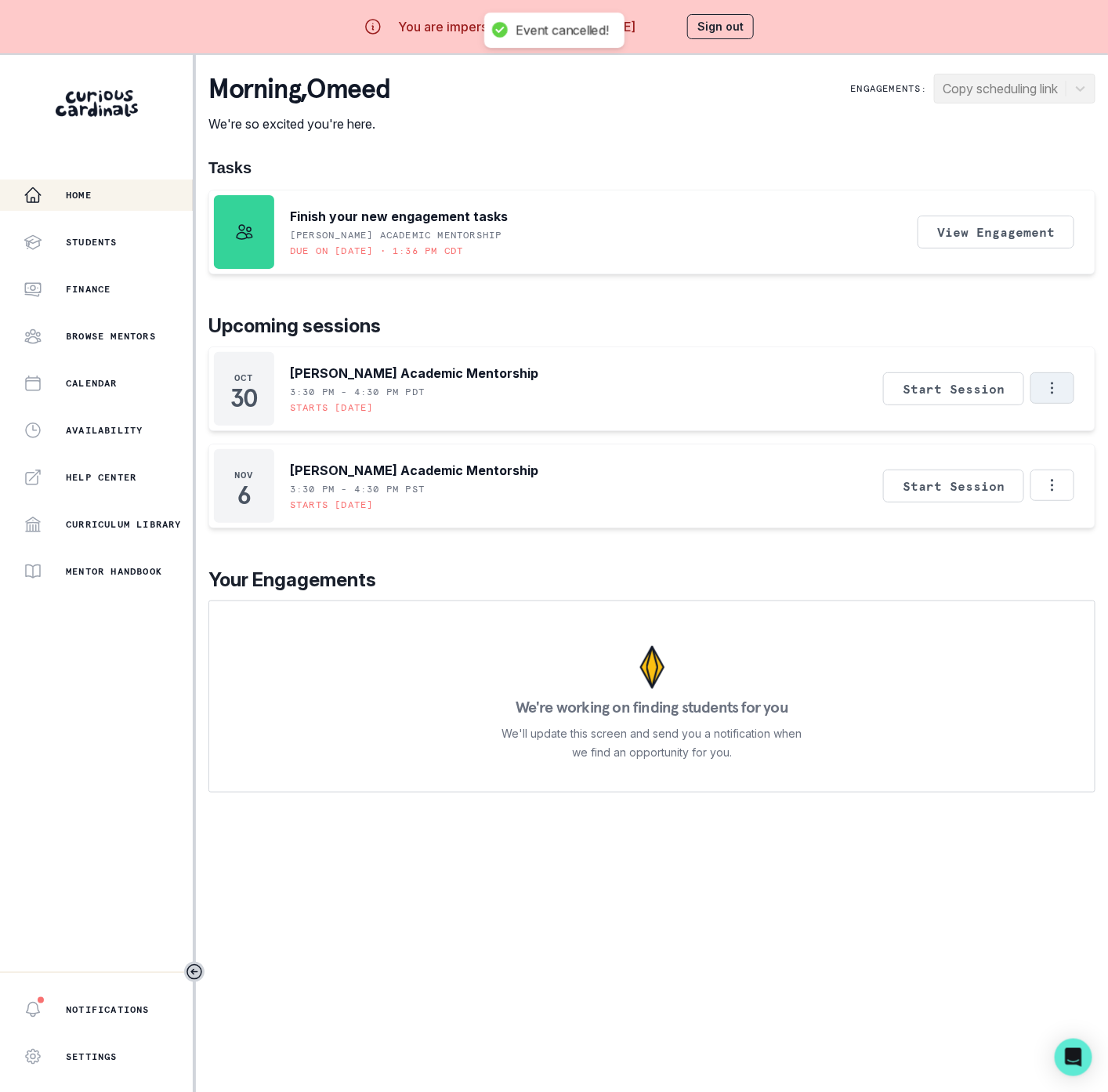
click at [1074, 384] on button "Options" at bounding box center [1052, 388] width 44 height 31
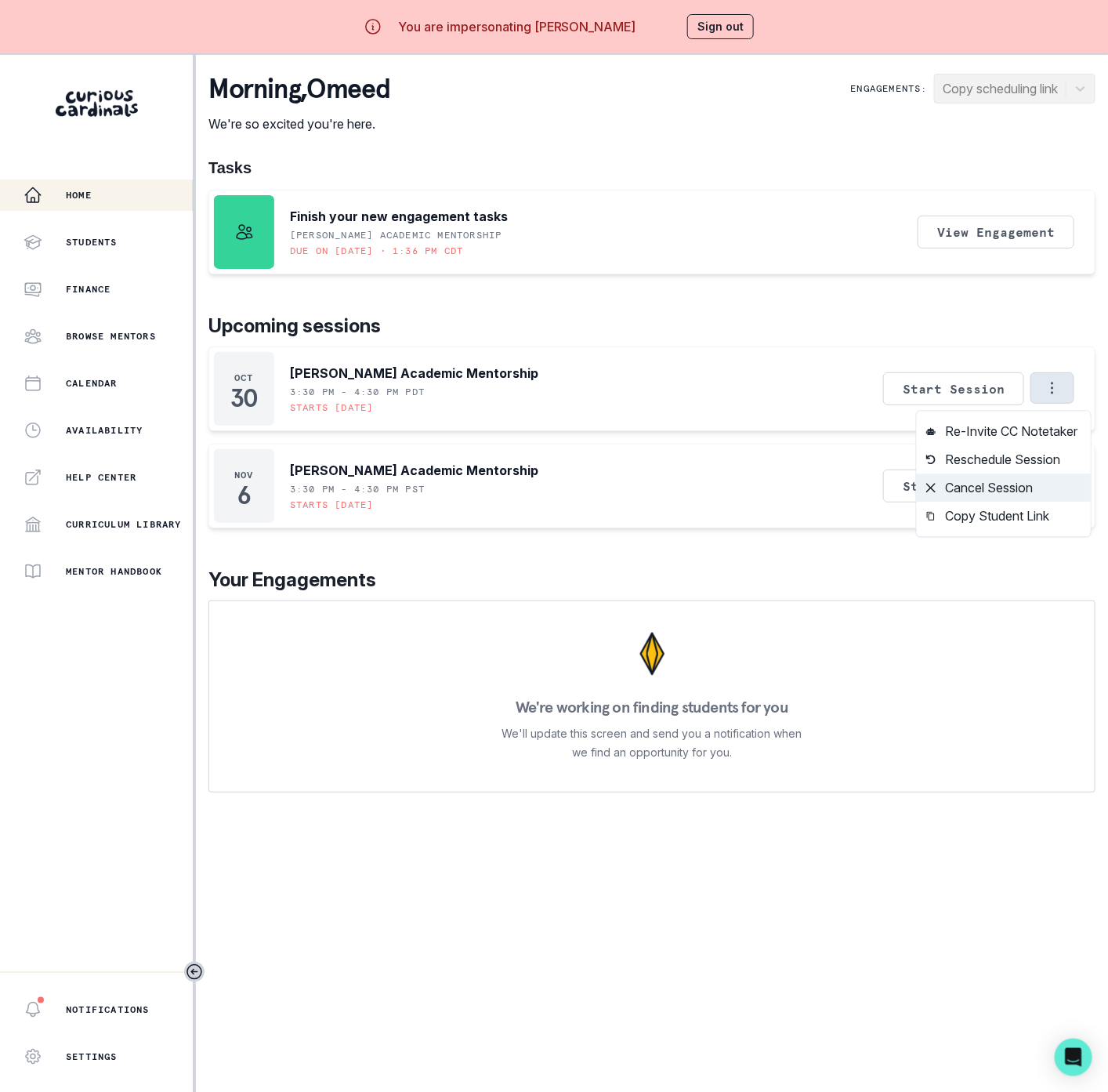
click at [958, 488] on button "Cancel Session" at bounding box center [1004, 488] width 174 height 28
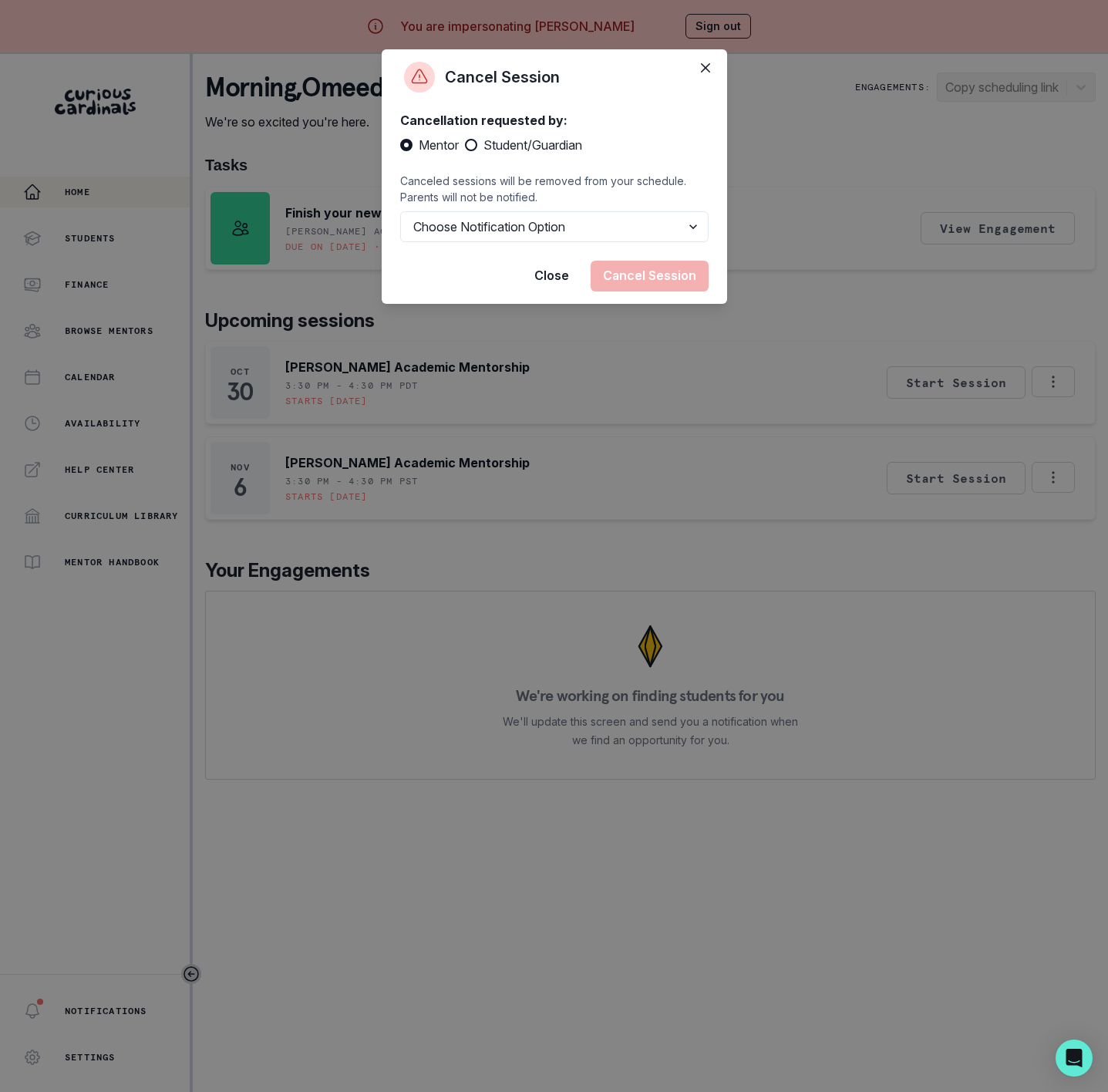
click at [546, 144] on span "Student/Guardian" at bounding box center [533, 145] width 99 height 19
click at [465, 145] on input "Student/Guardian" at bounding box center [464, 145] width 1 height 1
radio input "true"
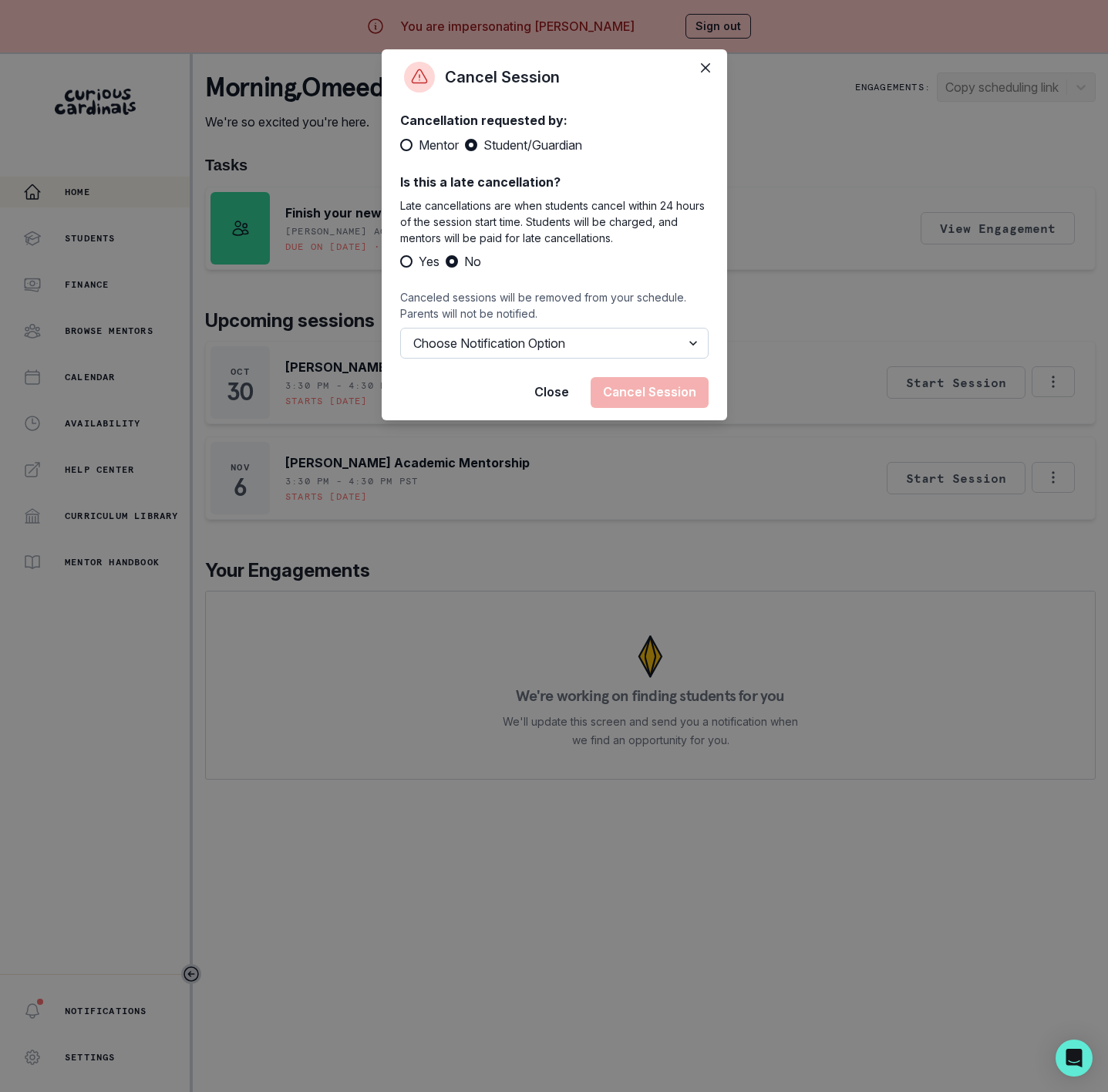
click at [491, 345] on select "Choose Notification Option Notify Family Do Not Notify Family" at bounding box center [554, 343] width 308 height 31
select select "option2"
click at [400, 328] on select "Choose Notification Option Notify Family Do Not Notify Family" at bounding box center [554, 343] width 308 height 31
click at [629, 392] on button "Cancel Session" at bounding box center [649, 392] width 118 height 31
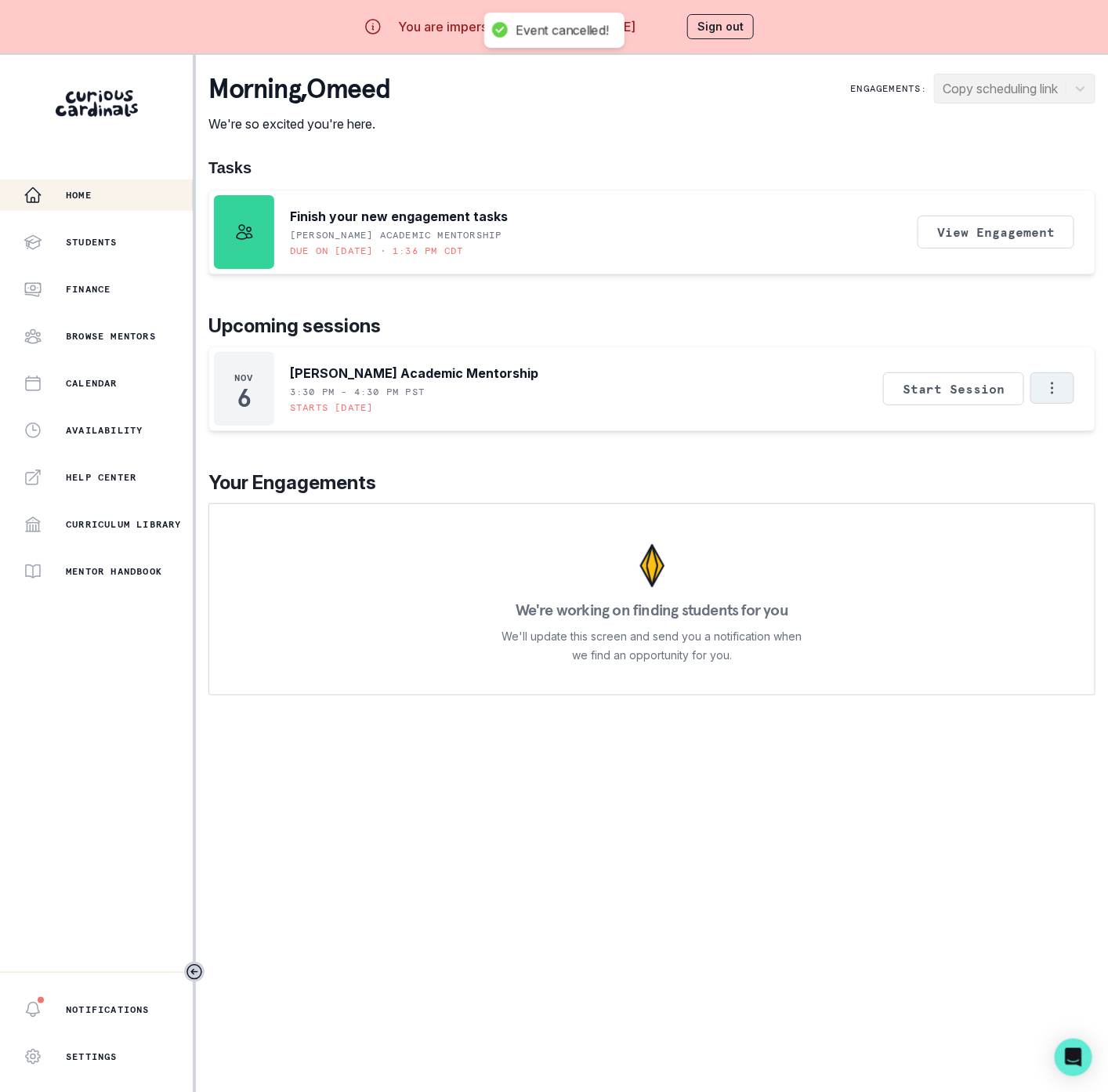
click at [1061, 386] on icon "Options" at bounding box center [1052, 387] width 17 height 17
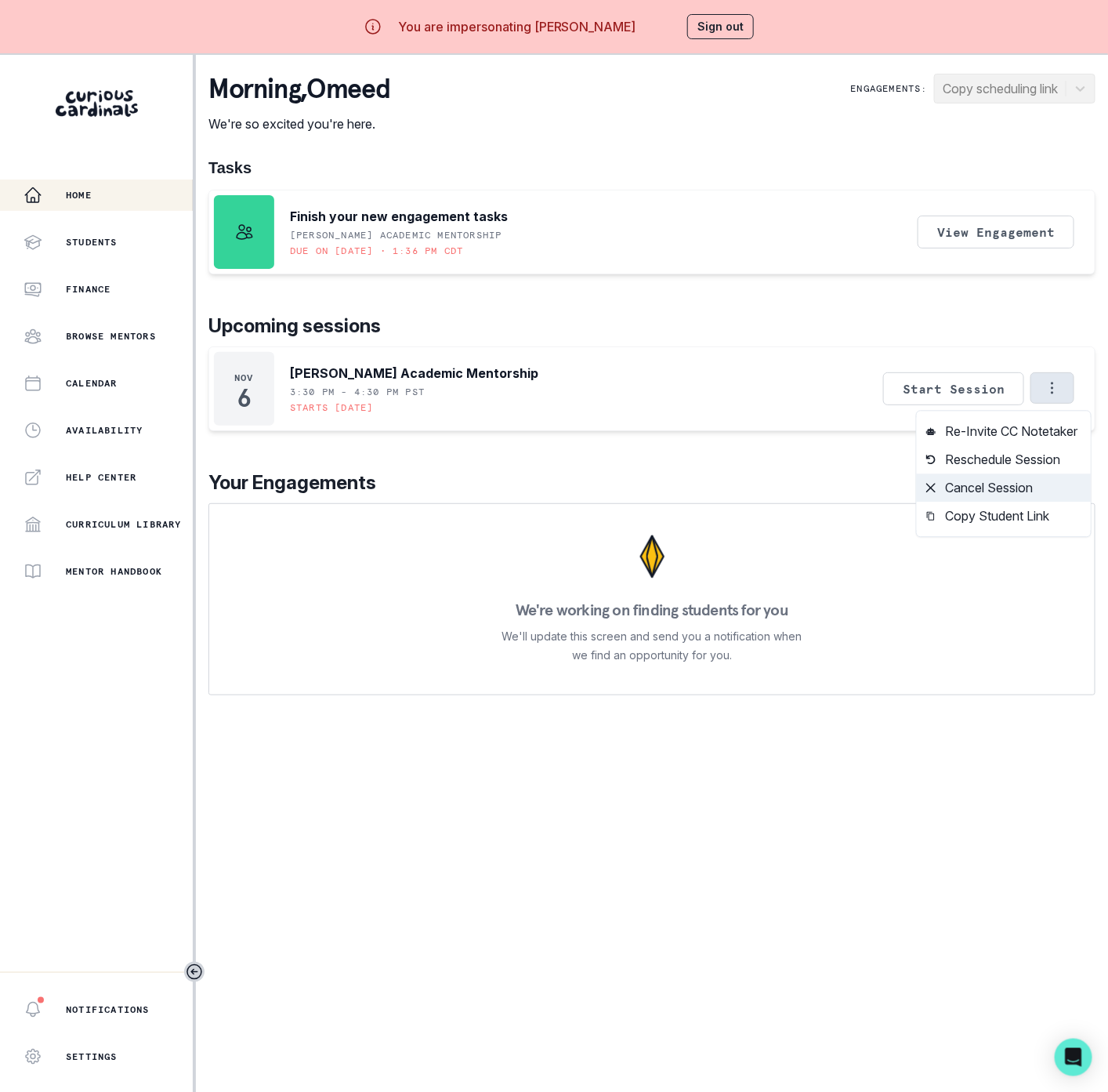
click at [968, 479] on button "Cancel Session" at bounding box center [1004, 488] width 174 height 28
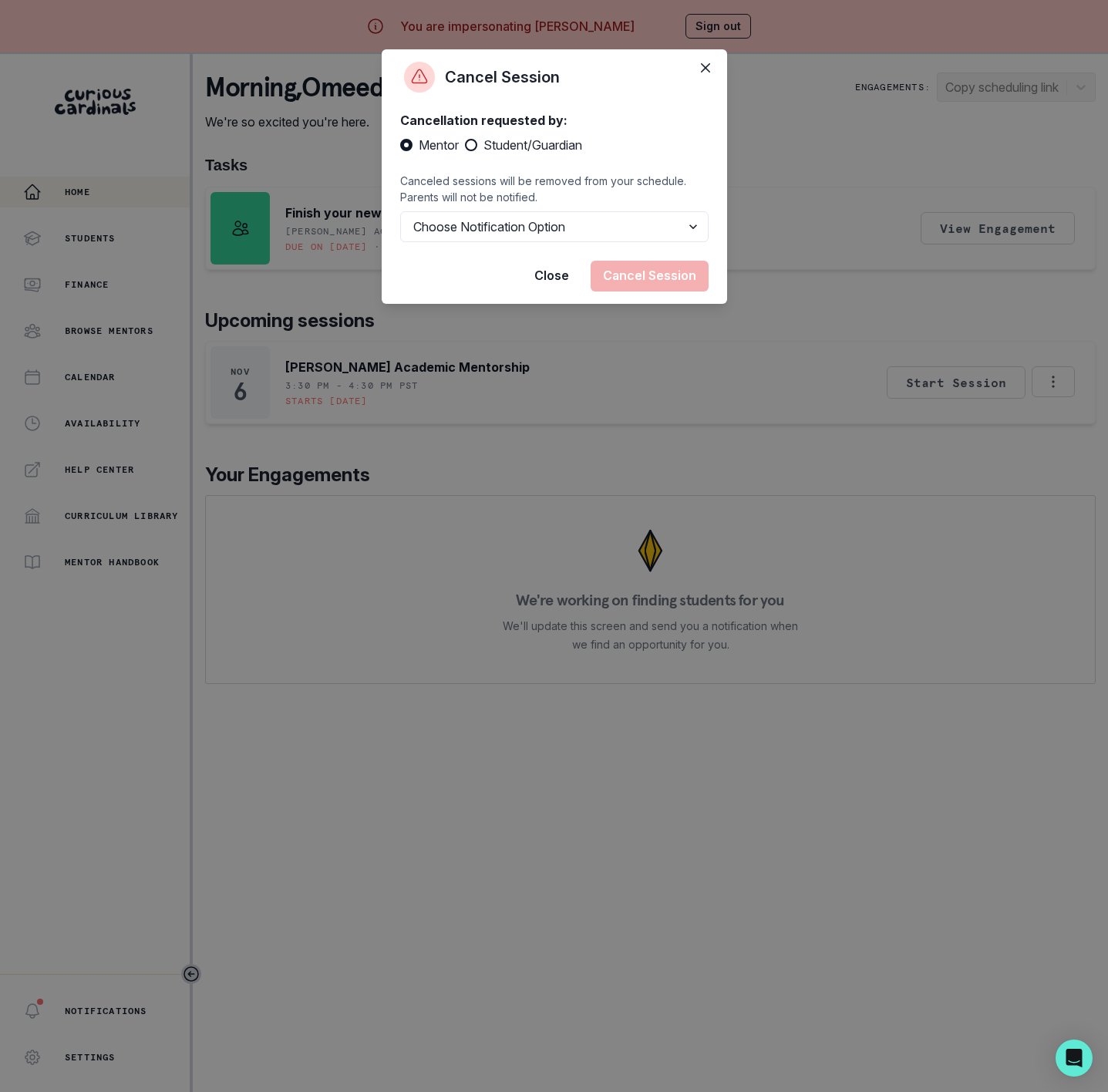
click at [493, 140] on span "Student/Guardian" at bounding box center [533, 145] width 99 height 19
click at [465, 145] on input "Student/Guardian" at bounding box center [464, 145] width 1 height 1
radio input "true"
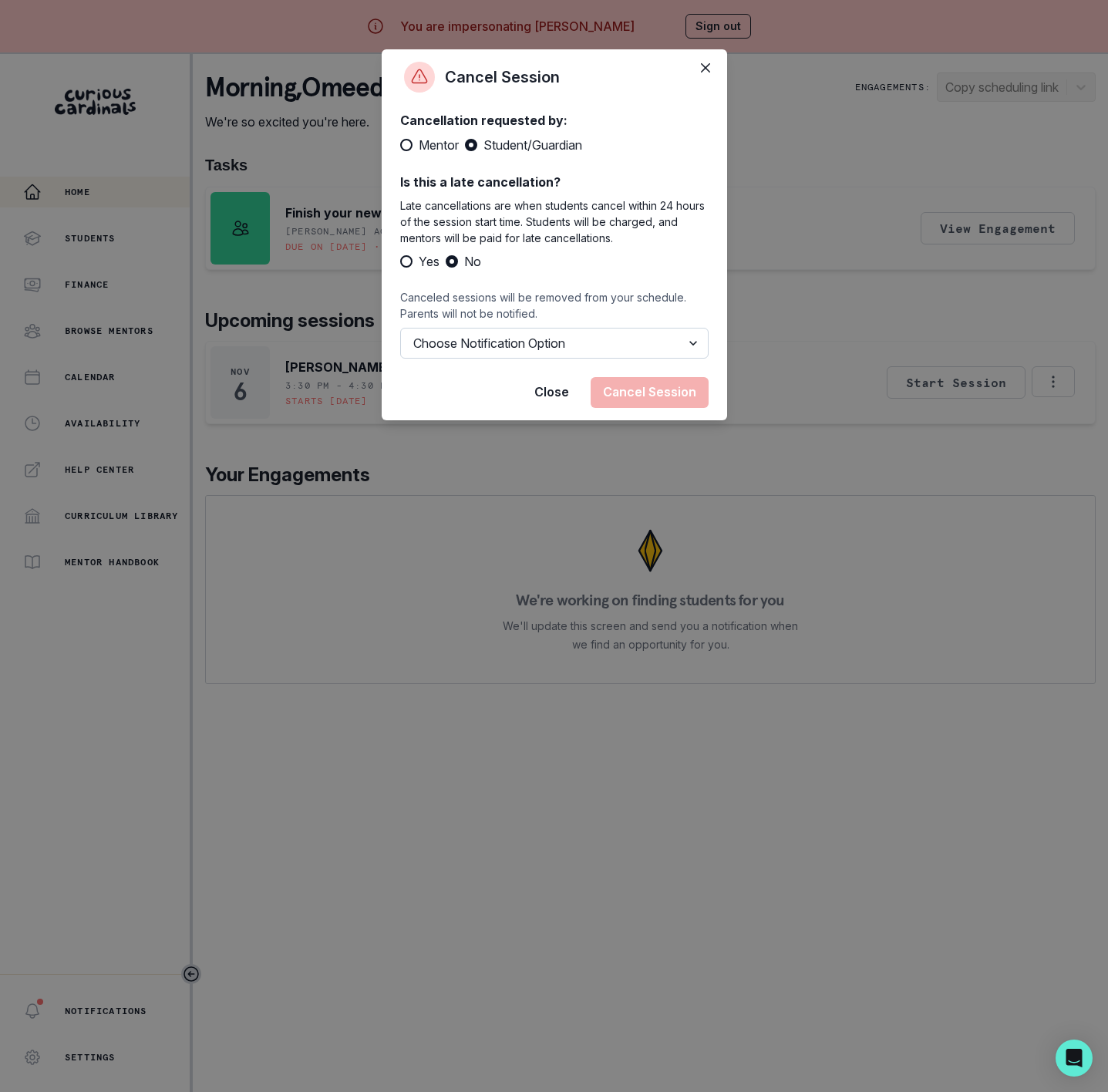
drag, startPoint x: 479, startPoint y: 336, endPoint x: 481, endPoint y: 350, distance: 14.1
click at [479, 336] on select "Choose Notification Option Notify Family Do Not Notify Family" at bounding box center [554, 343] width 308 height 31
select select "option2"
click at [400, 328] on select "Choose Notification Option Notify Family Do Not Notify Family" at bounding box center [554, 343] width 308 height 31
click at [628, 400] on button "Cancel Session" at bounding box center [649, 392] width 118 height 31
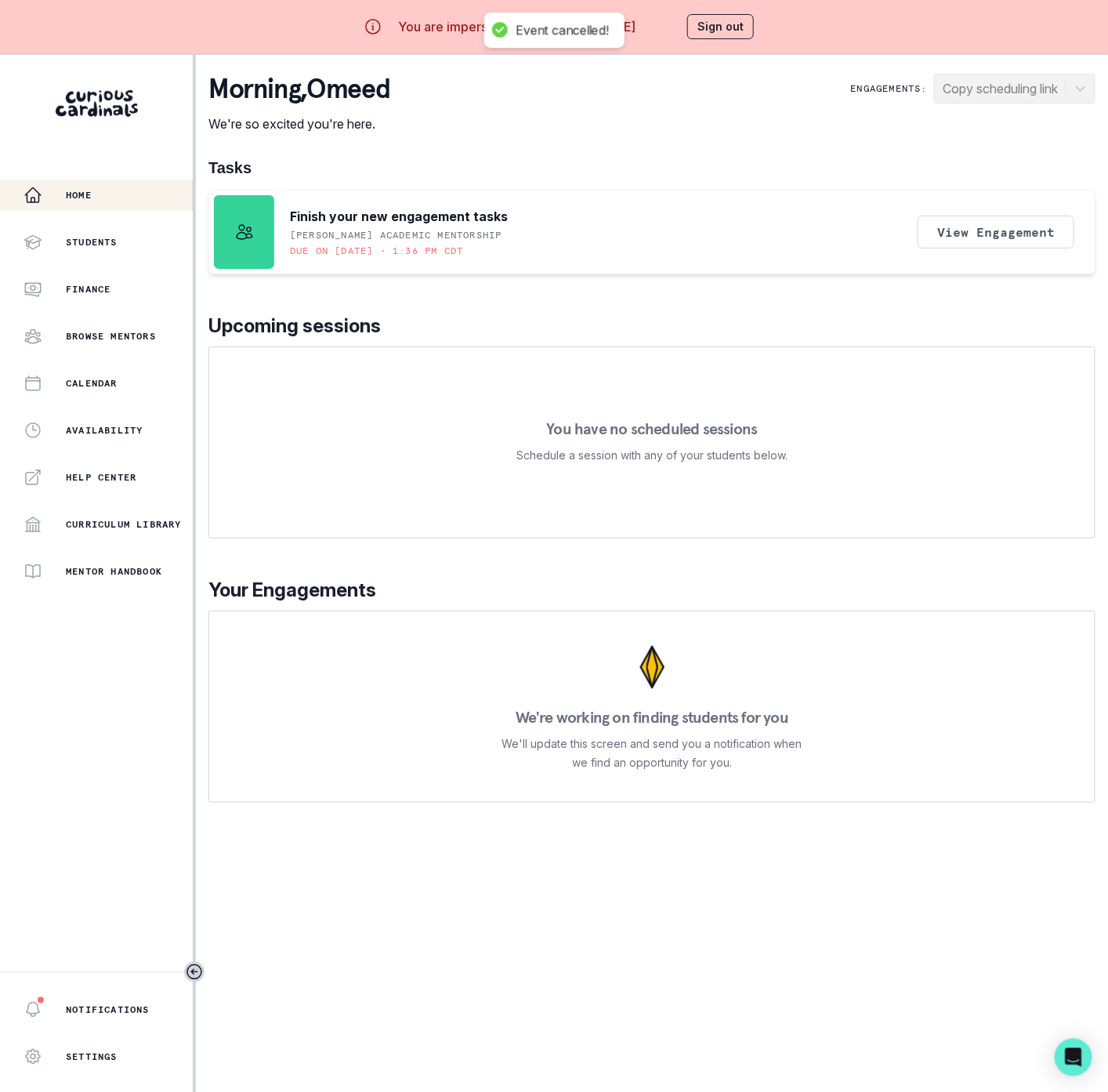
click at [720, 31] on button "Sign out" at bounding box center [720, 26] width 67 height 25
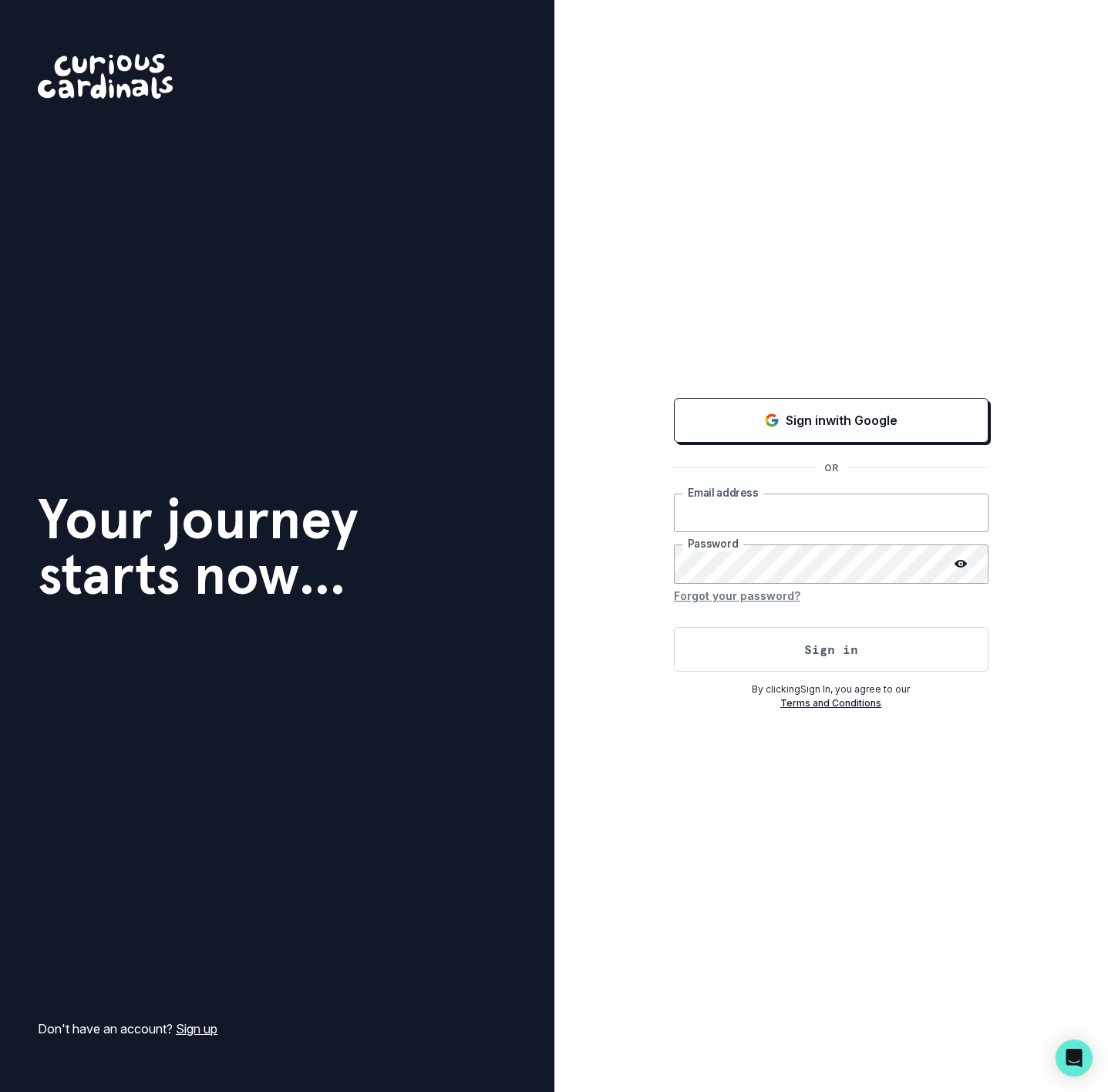
type input "[EMAIL_ADDRESS][DOMAIN_NAME]"
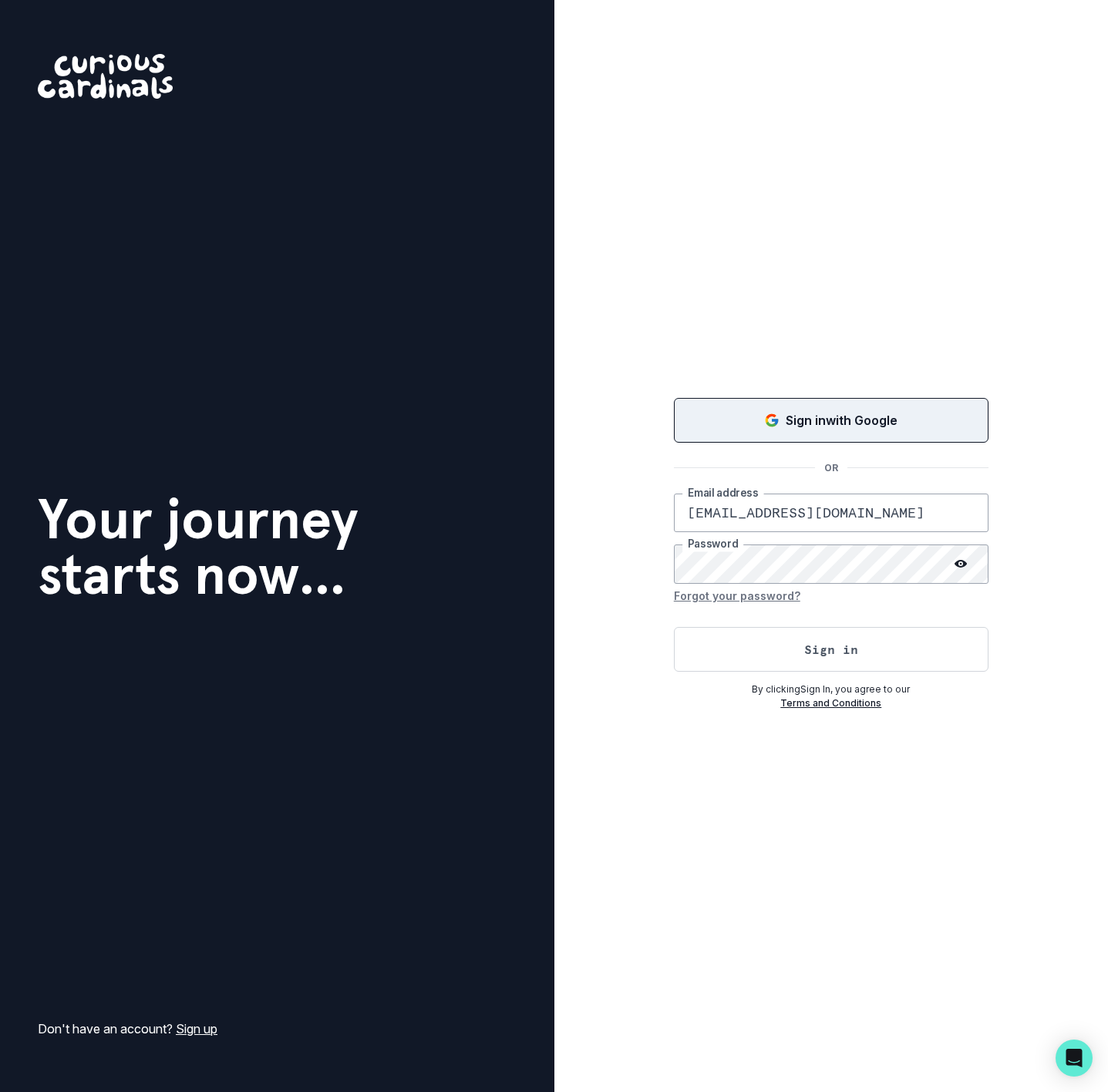
click at [731, 412] on div "Sign in with Google" at bounding box center [831, 420] width 276 height 19
